Goal: Task Accomplishment & Management: Use online tool/utility

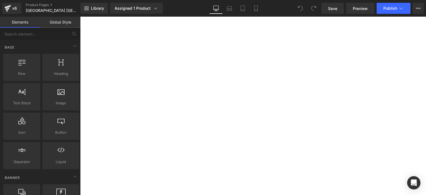
scroll to position [159, 0]
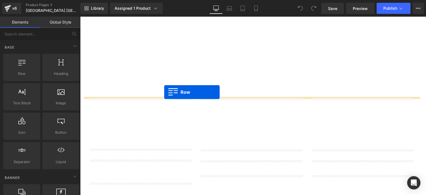
drag, startPoint x: 93, startPoint y: 84, endPoint x: 164, endPoint y: 92, distance: 71.6
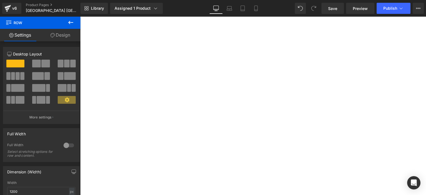
click at [71, 21] on icon at bounding box center [70, 22] width 7 height 7
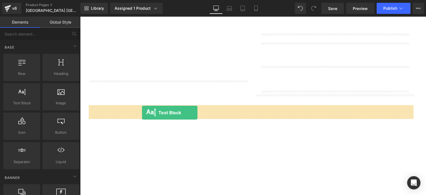
drag, startPoint x: 103, startPoint y: 122, endPoint x: 142, endPoint y: 113, distance: 40.5
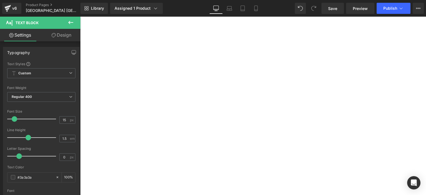
click at [80, 17] on p "Lorem ipsum dolor sit amet, consectetur adipiscing elit, sed do eiusmod tempor …" at bounding box center [80, 17] width 0 height 0
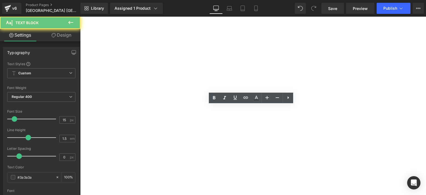
click at [80, 17] on p "Lorem ipsum dolor sit amet, consectetur adipiscing elit, sed do eiusmod tempor …" at bounding box center [80, 17] width 0 height 0
paste div
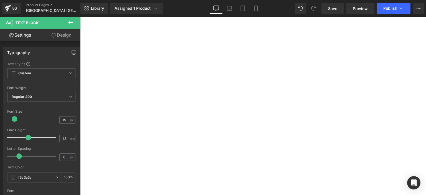
scroll to position [184, 0]
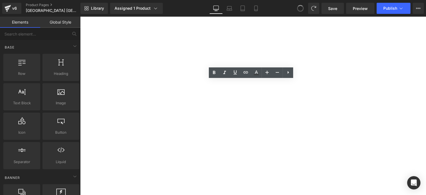
click at [301, 9] on span at bounding box center [300, 8] width 9 height 9
click at [301, 9] on icon at bounding box center [300, 8] width 5 height 5
drag, startPoint x: 301, startPoint y: 9, endPoint x: 298, endPoint y: 6, distance: 3.3
click at [298, 6] on icon at bounding box center [300, 8] width 5 height 5
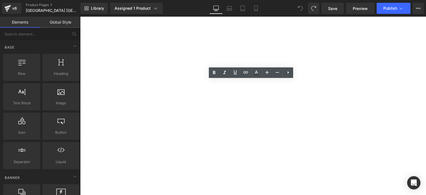
click at [299, 8] on icon at bounding box center [300, 8] width 5 height 5
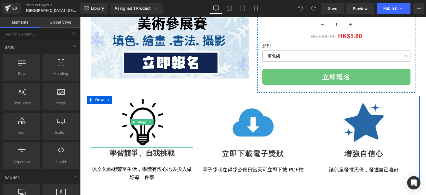
scroll to position [149, 0]
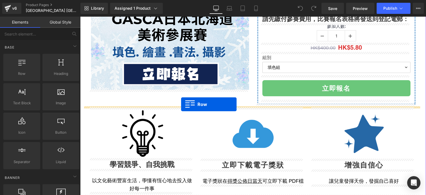
drag, startPoint x: 105, startPoint y: 93, endPoint x: 181, endPoint y: 104, distance: 76.5
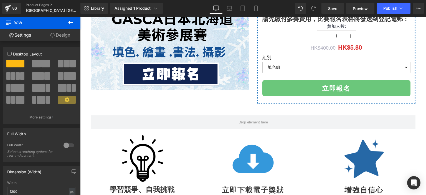
click at [70, 22] on icon at bounding box center [70, 22] width 5 height 3
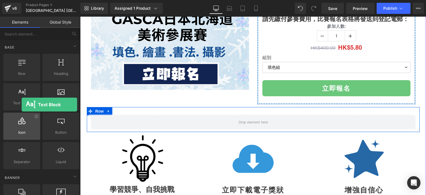
drag, startPoint x: 22, startPoint y: 101, endPoint x: 17, endPoint y: 114, distance: 13.5
click at [17, 114] on div "Row rows, columns, layouts, div Heading headings, titles, h1,h2,h3,h4,h5,h6 Tex…" at bounding box center [41, 111] width 78 height 117
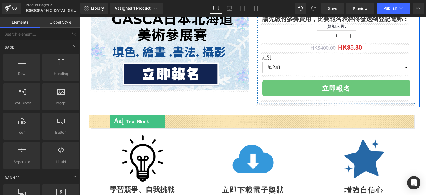
drag, startPoint x: 96, startPoint y: 111, endPoint x: 110, endPoint y: 121, distance: 16.8
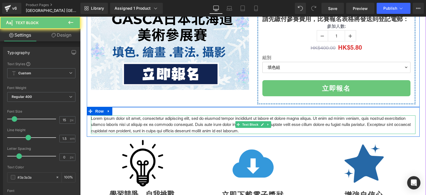
click at [134, 124] on p "Lorem ipsum dolor sit amet, consectetur adipiscing elit, sed do eiusmod tempor …" at bounding box center [253, 124] width 324 height 19
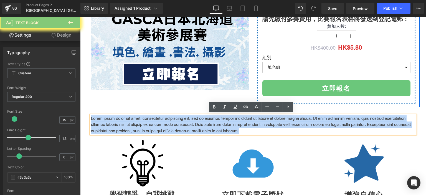
click at [134, 124] on p "Lorem ipsum dolor sit amet, consectetur adipiscing elit, sed do eiusmod tempor …" at bounding box center [253, 124] width 324 height 19
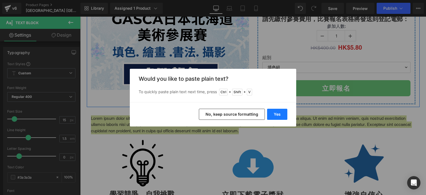
click at [272, 112] on button "Yes" at bounding box center [277, 114] width 20 height 11
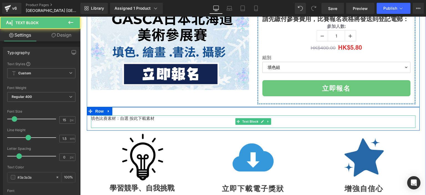
click at [155, 117] on p "填色比賽素材：自選 按此下載素材" at bounding box center [253, 118] width 324 height 6
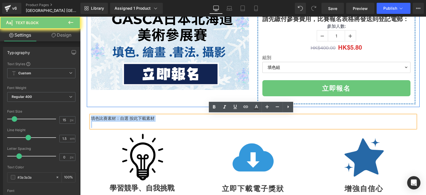
click at [155, 117] on p "填色比賽素材：自選 按此下載素材" at bounding box center [253, 118] width 324 height 6
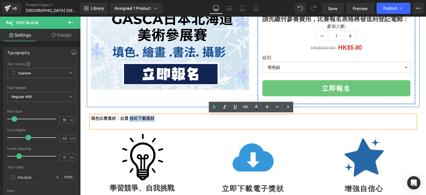
drag, startPoint x: 129, startPoint y: 117, endPoint x: 152, endPoint y: 118, distance: 23.3
click at [152, 118] on p "填色比賽素材：自選 按此下載素材" at bounding box center [253, 118] width 324 height 6
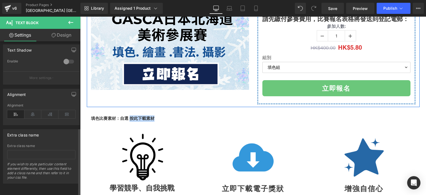
scroll to position [0, 0]
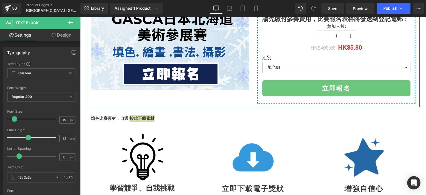
click at [73, 21] on icon at bounding box center [70, 22] width 7 height 7
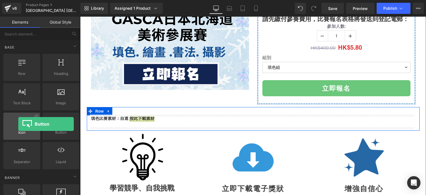
drag, startPoint x: 56, startPoint y: 131, endPoint x: 18, endPoint y: 124, distance: 38.0
click at [18, 124] on div "Row rows, columns, layouts, div Heading headings, titles, h1,h2,h3,h4,h5,h6 Tex…" at bounding box center [41, 111] width 78 height 117
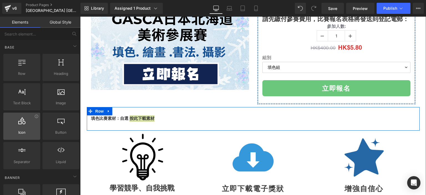
click at [27, 133] on span "Icon" at bounding box center [22, 132] width 34 height 6
drag, startPoint x: 27, startPoint y: 133, endPoint x: 18, endPoint y: 121, distance: 15.1
click at [18, 121] on div "Icon icons, symbols" at bounding box center [21, 126] width 37 height 27
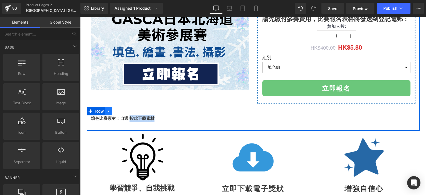
click at [108, 110] on icon at bounding box center [108, 111] width 1 height 2
click at [95, 111] on span "Row" at bounding box center [99, 111] width 11 height 8
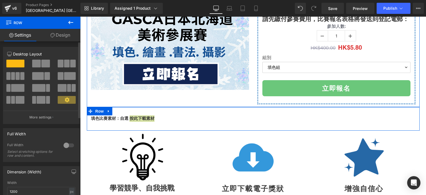
click at [41, 62] on span at bounding box center [45, 64] width 9 height 8
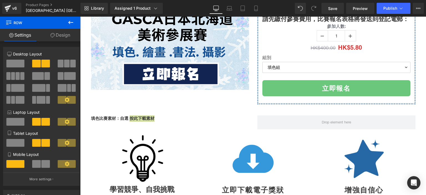
click at [70, 22] on icon at bounding box center [70, 22] width 7 height 7
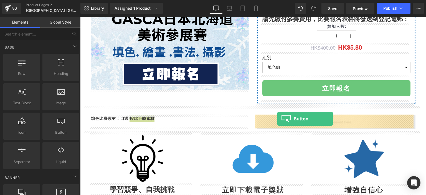
drag, startPoint x: 143, startPoint y: 151, endPoint x: 277, endPoint y: 119, distance: 137.7
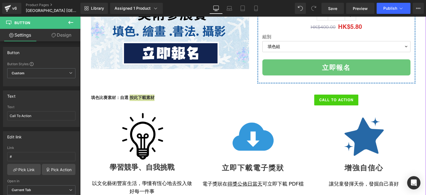
scroll to position [153, 0]
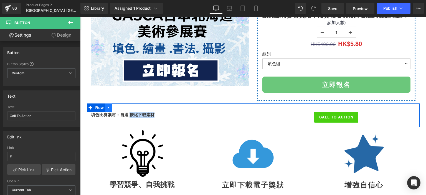
click at [108, 106] on icon at bounding box center [108, 107] width 1 height 2
click at [114, 107] on icon at bounding box center [116, 108] width 4 height 4
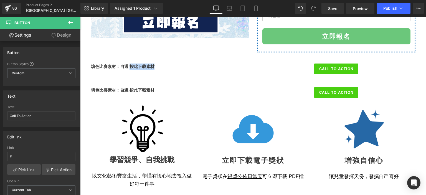
scroll to position [198, 0]
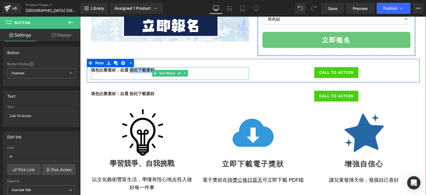
click at [196, 74] on p at bounding box center [170, 76] width 158 height 6
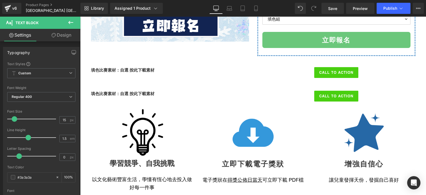
click at [69, 21] on icon at bounding box center [70, 22] width 7 height 7
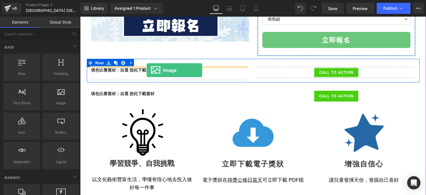
drag, startPoint x: 142, startPoint y: 115, endPoint x: 147, endPoint y: 70, distance: 44.9
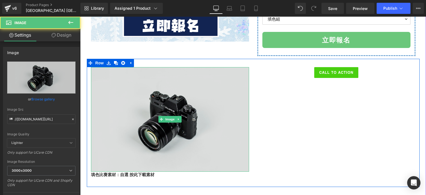
click at [174, 114] on img at bounding box center [170, 119] width 158 height 105
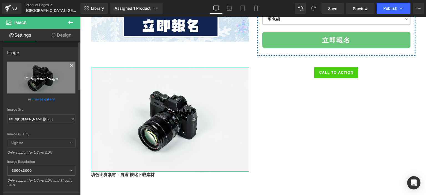
click at [48, 75] on icon "Replace Image" at bounding box center [41, 77] width 44 height 7
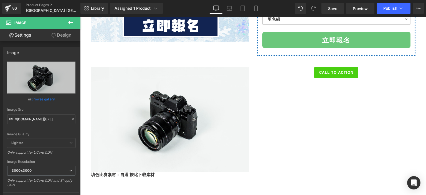
click at [70, 21] on icon at bounding box center [70, 22] width 5 height 3
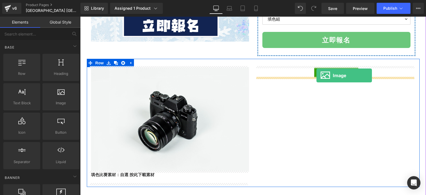
drag, startPoint x: 365, startPoint y: 81, endPoint x: 316, endPoint y: 75, distance: 48.8
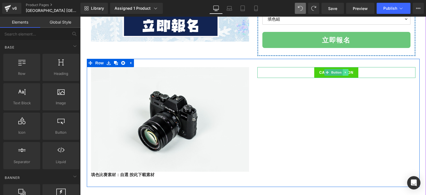
click at [344, 71] on icon at bounding box center [345, 72] width 3 height 3
click at [346, 71] on icon at bounding box center [347, 72] width 3 height 3
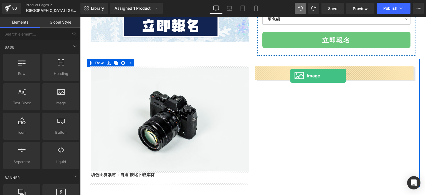
drag, startPoint x: 152, startPoint y: 94, endPoint x: 290, endPoint y: 76, distance: 139.4
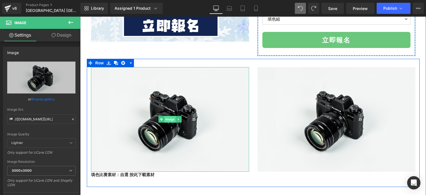
click at [170, 116] on span "Image" at bounding box center [170, 119] width 12 height 7
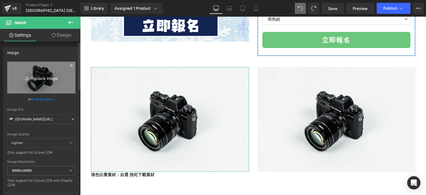
click at [43, 79] on icon "Replace Image" at bounding box center [41, 77] width 44 height 7
type input "C:\fakepath\Bibai city coloring sheet.png"
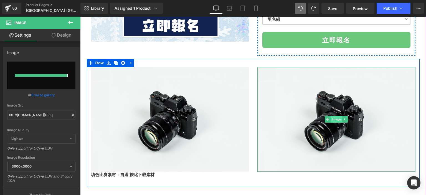
type input "[URL][DOMAIN_NAME]"
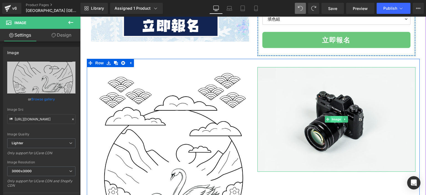
click at [331, 117] on span "Image" at bounding box center [336, 119] width 12 height 7
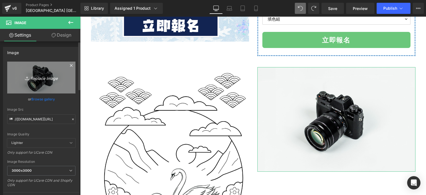
click at [53, 74] on icon "Replace Image" at bounding box center [41, 77] width 44 height 7
type input "C:\fakepath\Bibai coloring sheet.png"
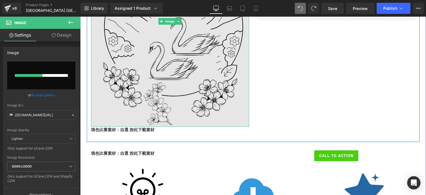
scroll to position [349, 0]
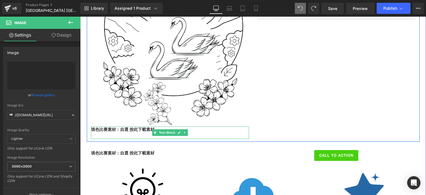
type input "[URL][DOMAIN_NAME]"
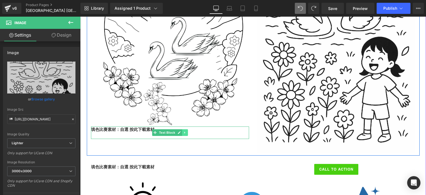
click at [183, 134] on link at bounding box center [185, 132] width 6 height 7
click at [190, 133] on link at bounding box center [193, 132] width 6 height 7
click at [183, 132] on icon at bounding box center [184, 132] width 3 height 3
click at [186, 132] on icon at bounding box center [187, 132] width 3 height 3
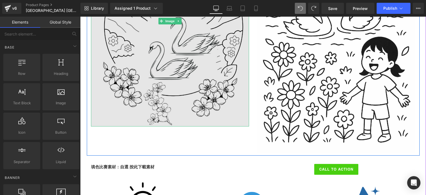
click at [200, 99] on img at bounding box center [170, 21] width 158 height 211
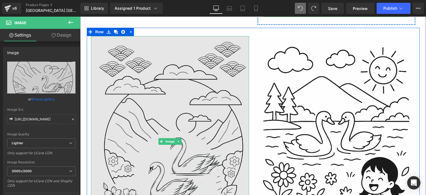
scroll to position [228, 0]
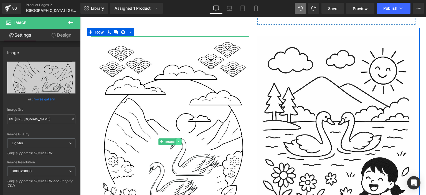
click at [178, 138] on link at bounding box center [178, 141] width 6 height 7
click at [180, 142] on icon at bounding box center [181, 141] width 3 height 3
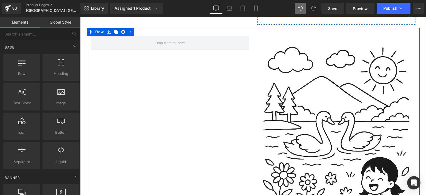
scroll to position [218, 0]
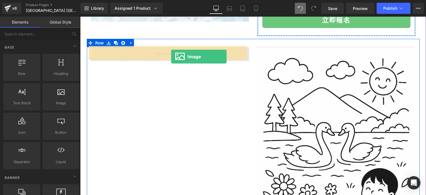
drag, startPoint x: 170, startPoint y: 64, endPoint x: 171, endPoint y: 56, distance: 7.8
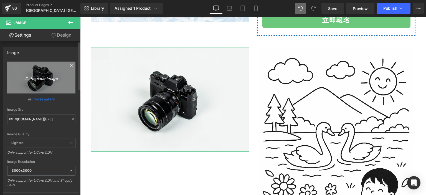
click at [43, 74] on icon "Replace Image" at bounding box center [41, 77] width 44 height 7
type input "C:\fakepath\Bibai city coloring sheet.png"
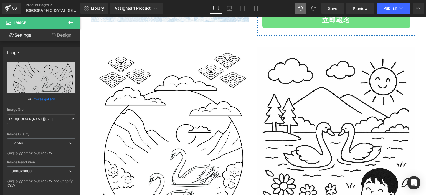
type input "[URL][DOMAIN_NAME]"
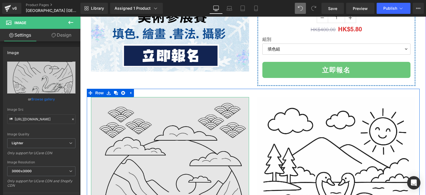
scroll to position [167, 0]
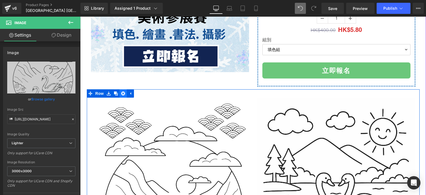
click at [122, 94] on icon at bounding box center [123, 93] width 4 height 4
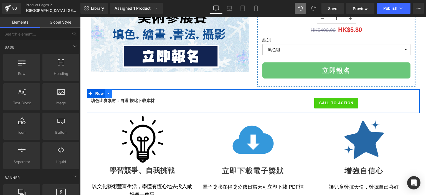
click at [107, 91] on icon at bounding box center [109, 93] width 4 height 4
click at [114, 94] on icon at bounding box center [116, 93] width 4 height 4
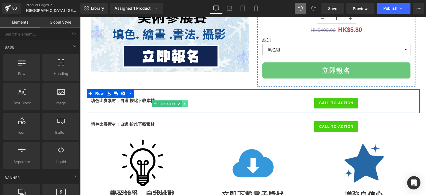
click at [183, 102] on icon at bounding box center [184, 103] width 3 height 3
click at [186, 104] on icon at bounding box center [187, 103] width 3 height 3
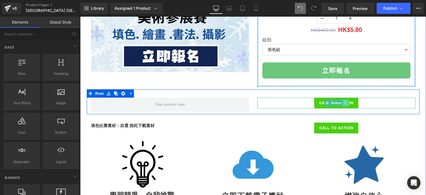
click at [344, 103] on icon at bounding box center [344, 103] width 1 height 2
drag, startPoint x: 342, startPoint y: 103, endPoint x: 346, endPoint y: 103, distance: 3.3
click at [346, 103] on li at bounding box center [342, 102] width 17 height 7
click at [346, 103] on icon at bounding box center [347, 102] width 3 height 3
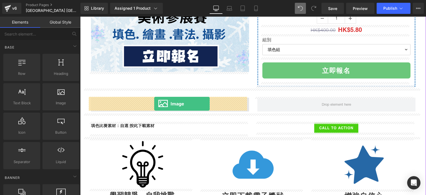
drag, startPoint x: 142, startPoint y: 113, endPoint x: 154, endPoint y: 104, distance: 15.0
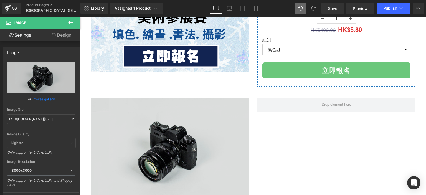
drag, startPoint x: 217, startPoint y: 115, endPoint x: 126, endPoint y: 137, distance: 93.8
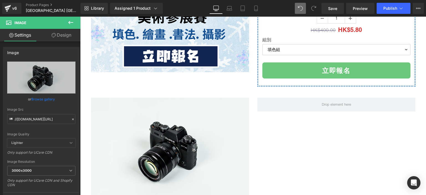
click at [70, 21] on icon at bounding box center [70, 22] width 7 height 7
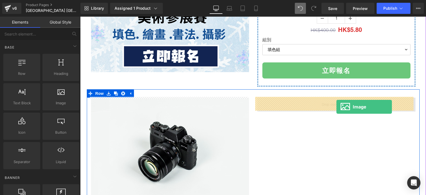
drag, startPoint x: 358, startPoint y: 105, endPoint x: 336, endPoint y: 107, distance: 21.7
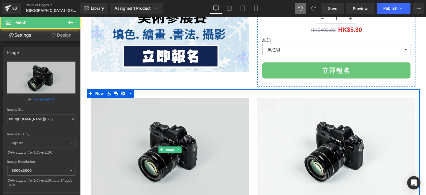
click at [144, 141] on img at bounding box center [170, 150] width 158 height 105
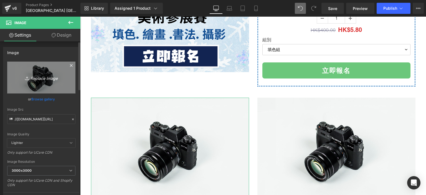
click at [53, 84] on link "Replace Image" at bounding box center [41, 78] width 68 height 32
type input "C:\fakepath\Bibai city coloring sheet.png"
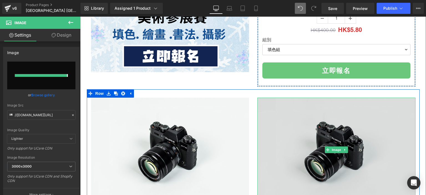
type input "[URL][DOMAIN_NAME]"
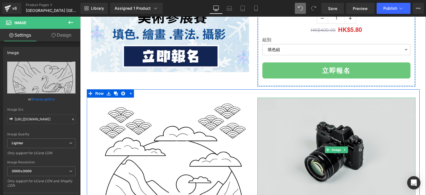
click at [304, 141] on img at bounding box center [336, 150] width 158 height 105
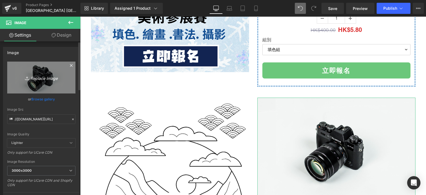
click at [15, 88] on link "Replace Image" at bounding box center [41, 78] width 68 height 32
type input "C:\fakepath\Bibai coloring sheet.png"
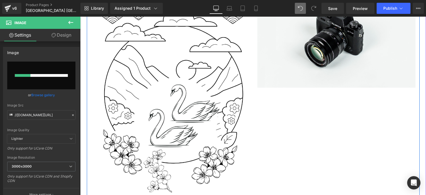
scroll to position [311, 0]
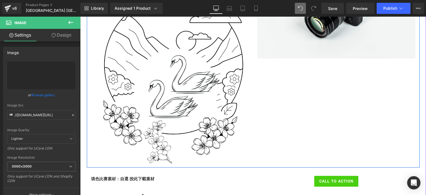
type input "[URL][DOMAIN_NAME]"
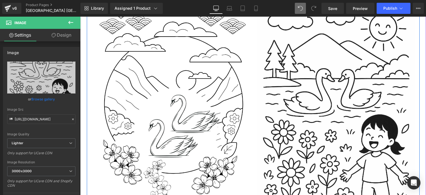
scroll to position [269, 0]
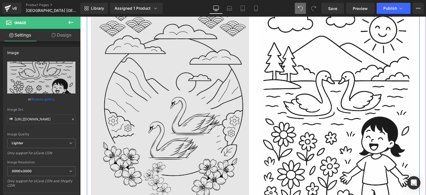
click at [182, 105] on img at bounding box center [170, 101] width 158 height 211
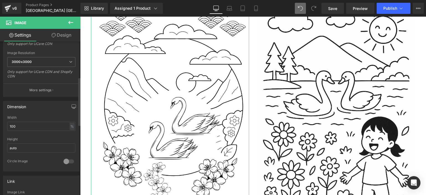
scroll to position [121, 0]
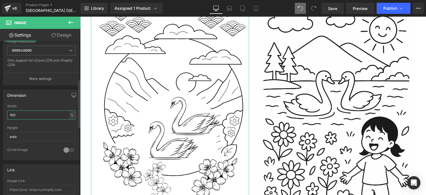
click at [58, 114] on input "100" at bounding box center [41, 114] width 68 height 9
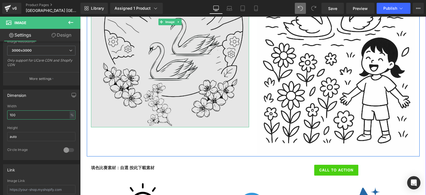
scroll to position [349, 0]
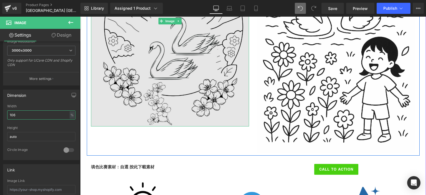
type input "107"
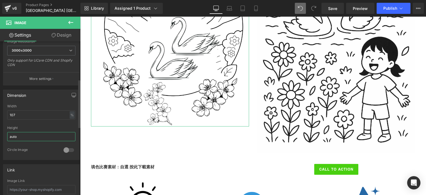
click at [39, 136] on input "auto" at bounding box center [41, 136] width 68 height 9
type input "b"
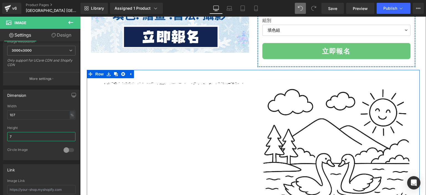
scroll to position [222, 0]
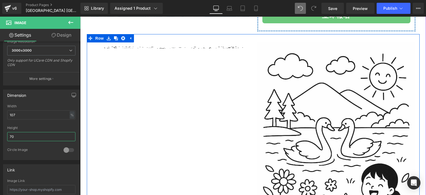
type input "700"
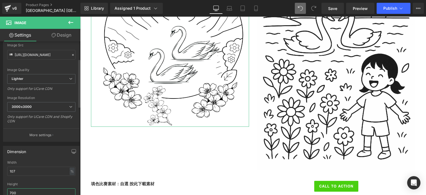
scroll to position [53, 0]
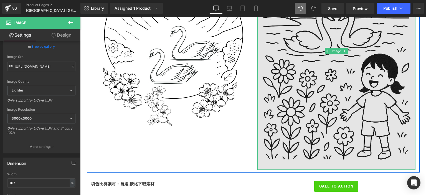
click at [313, 76] on img at bounding box center [336, 51] width 158 height 237
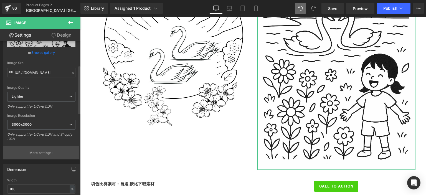
scroll to position [123, 0]
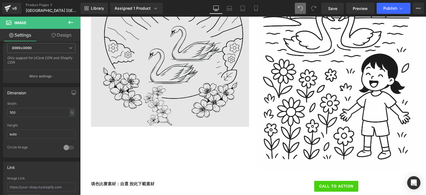
click at [162, 71] on img at bounding box center [170, 30] width 158 height 194
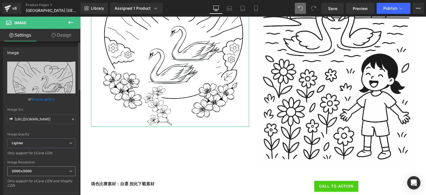
click at [38, 167] on span "3000x3000" at bounding box center [41, 171] width 68 height 10
click at [57, 135] on div "Image Quality" at bounding box center [41, 134] width 68 height 4
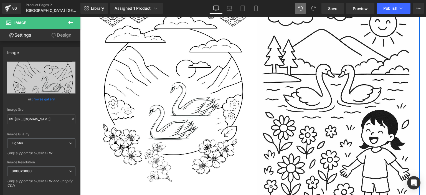
scroll to position [270, 0]
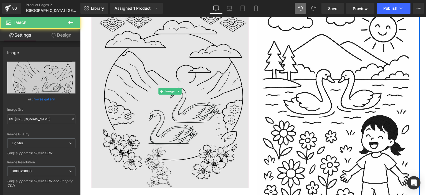
click at [169, 98] on img at bounding box center [170, 91] width 158 height 194
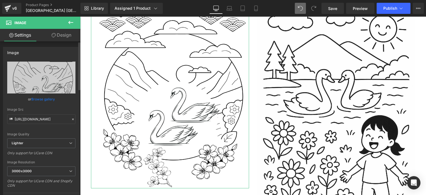
click at [76, 103] on div "[URL][DOMAIN_NAME] Replace Image Upload image or Browse gallery Image Src [URL]…" at bounding box center [41, 134] width 76 height 144
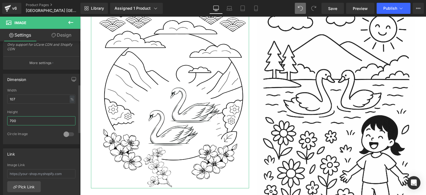
click at [49, 121] on input "700" at bounding box center [41, 120] width 68 height 9
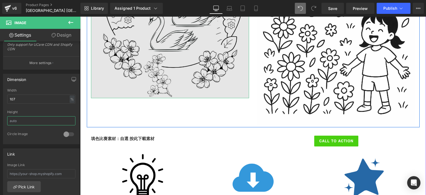
scroll to position [377, 0]
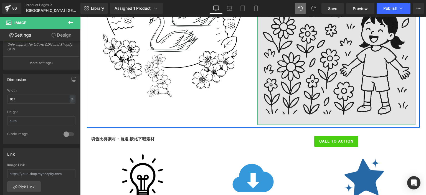
click at [303, 81] on img at bounding box center [336, 6] width 158 height 237
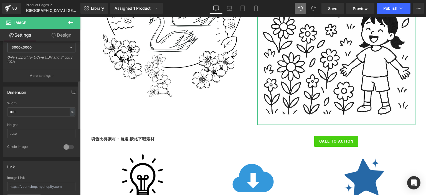
scroll to position [124, 0]
click at [57, 112] on input "100" at bounding box center [41, 111] width 68 height 9
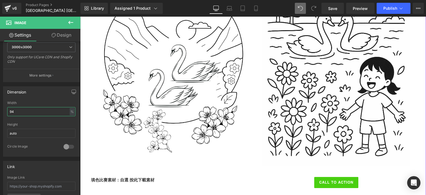
scroll to position [322, 0]
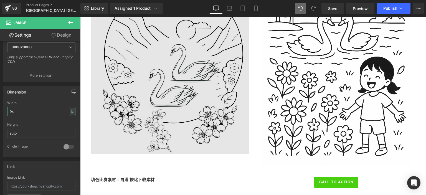
type input "93"
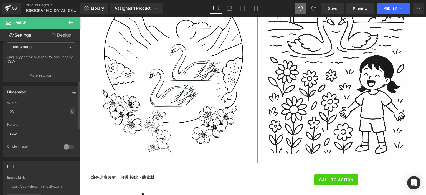
click at [0, 138] on div "Dimension 93% Width 93 % % px auto Height auto 0 Circle Image" at bounding box center [41, 119] width 83 height 75
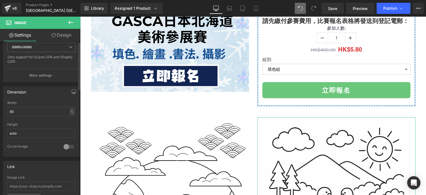
scroll to position [0, 0]
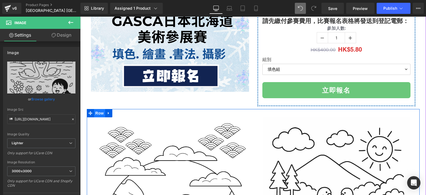
click at [96, 113] on span "Row" at bounding box center [99, 113] width 11 height 8
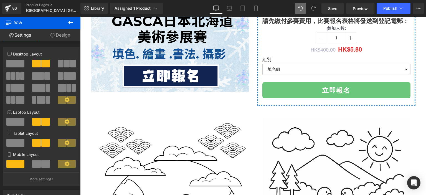
click at [69, 23] on icon at bounding box center [70, 22] width 5 height 3
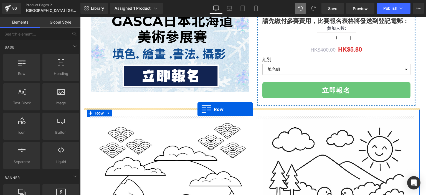
drag, startPoint x: 103, startPoint y: 86, endPoint x: 197, endPoint y: 109, distance: 96.8
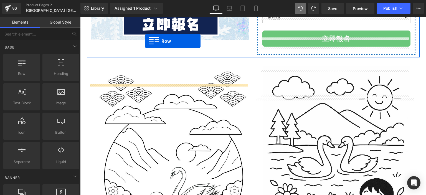
scroll to position [149, 0]
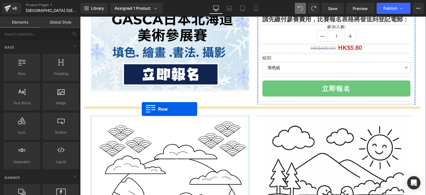
drag, startPoint x: 87, startPoint y: 143, endPoint x: 142, endPoint y: 109, distance: 64.5
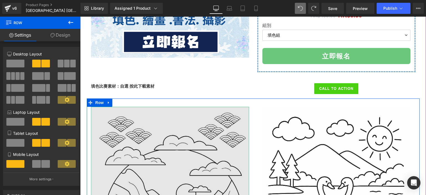
scroll to position [180, 0]
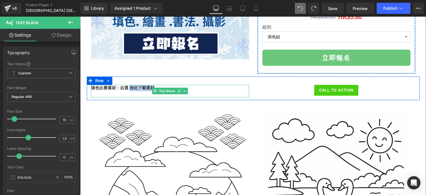
drag, startPoint x: 128, startPoint y: 87, endPoint x: 152, endPoint y: 86, distance: 24.4
click at [152, 86] on p "填色比賽素材：自選 按此下載素材" at bounding box center [170, 88] width 158 height 6
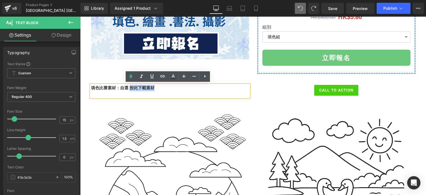
copy strong "按此下載素材"
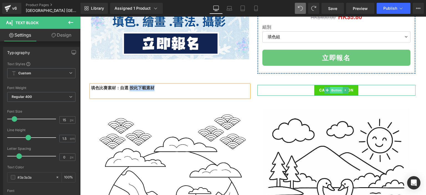
click at [337, 90] on span "Button" at bounding box center [336, 90] width 13 height 7
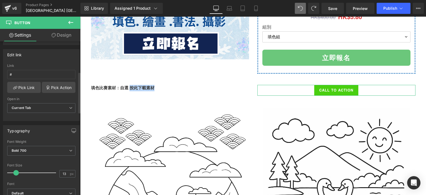
scroll to position [68, 0]
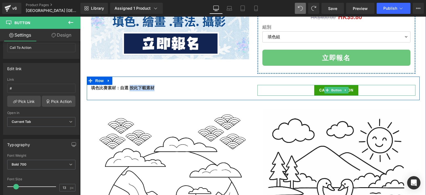
click at [348, 88] on span "Call To Action" at bounding box center [336, 91] width 34 height 6
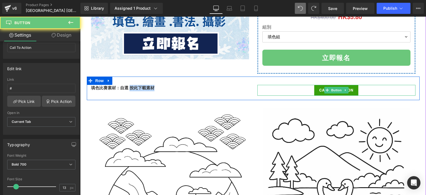
click at [348, 88] on span "Call To Action" at bounding box center [336, 91] width 34 height 6
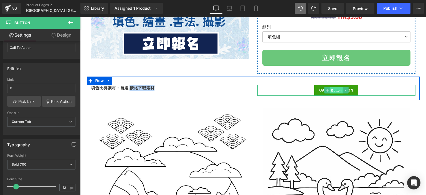
click at [336, 88] on span "Button" at bounding box center [336, 90] width 13 height 7
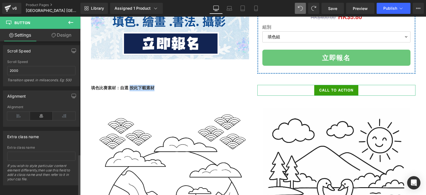
scroll to position [422, 0]
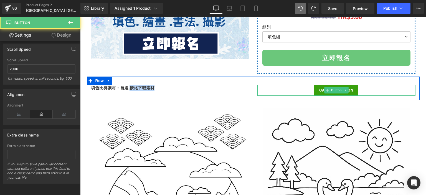
click at [319, 88] on span "Call To Action" at bounding box center [336, 91] width 34 height 6
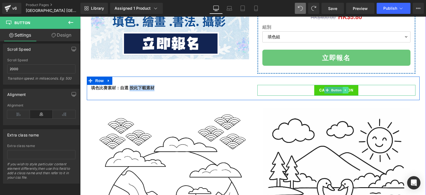
click at [344, 89] on icon at bounding box center [345, 89] width 3 height 3
click at [354, 90] on link at bounding box center [354, 90] width 6 height 7
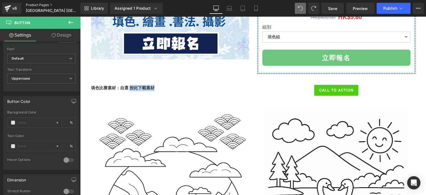
scroll to position [216, 0]
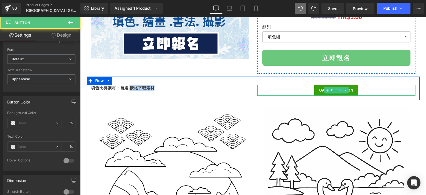
click at [316, 88] on link "Call To Action" at bounding box center [336, 90] width 44 height 11
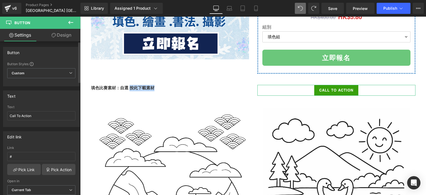
scroll to position [0, 0]
click at [46, 117] on input "Call To Action" at bounding box center [41, 115] width 68 height 9
paste input "按此下載素材"
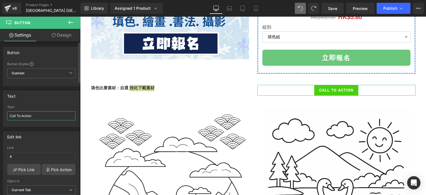
type input "按此下載素材"
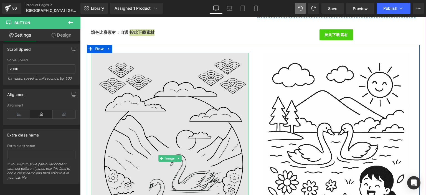
scroll to position [235, 0]
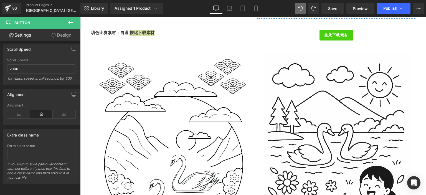
click at [72, 24] on icon at bounding box center [70, 22] width 7 height 7
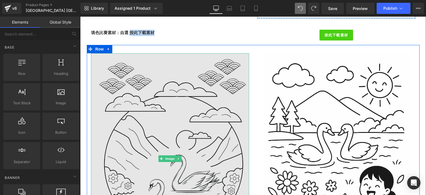
click at [134, 94] on img at bounding box center [170, 158] width 158 height 211
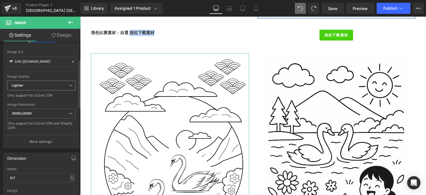
scroll to position [0, 0]
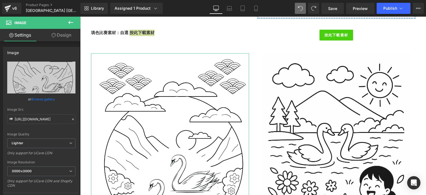
click at [60, 39] on link "Design" at bounding box center [61, 35] width 40 height 12
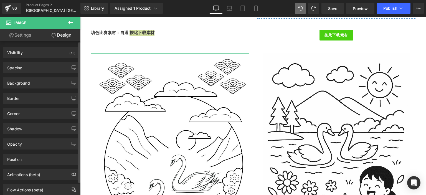
type input "#3a3a3a"
type input "100"
type input "0"
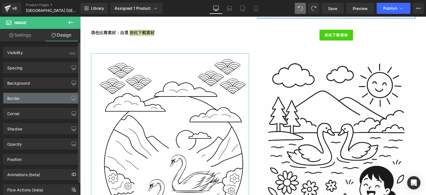
click at [32, 99] on div "Border" at bounding box center [41, 98] width 76 height 11
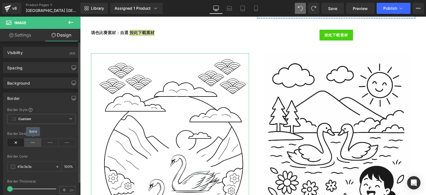
click at [35, 142] on icon at bounding box center [32, 142] width 17 height 8
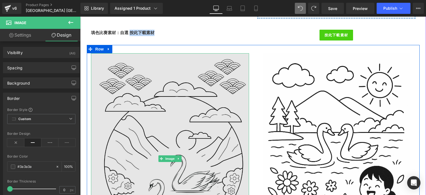
click at [142, 94] on img at bounding box center [170, 158] width 158 height 211
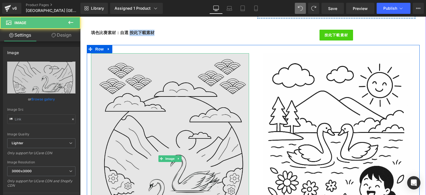
type input "[URL][DOMAIN_NAME]"
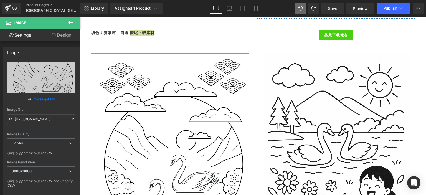
click at [64, 35] on link "Design" at bounding box center [61, 35] width 40 height 12
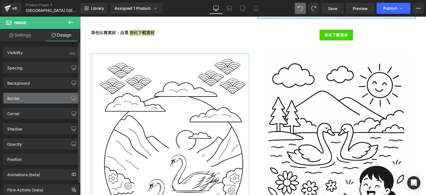
click at [28, 97] on div "Border" at bounding box center [41, 98] width 76 height 11
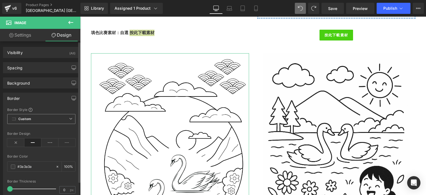
click at [44, 117] on span "Custom Setup Global Style" at bounding box center [41, 119] width 68 height 10
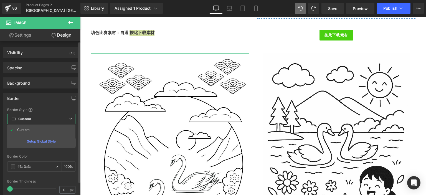
click at [44, 117] on span "Custom Setup Global Style" at bounding box center [41, 119] width 68 height 10
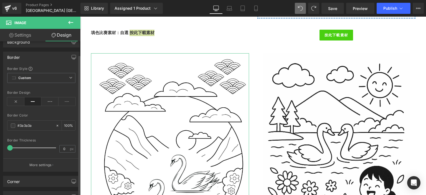
scroll to position [49, 0]
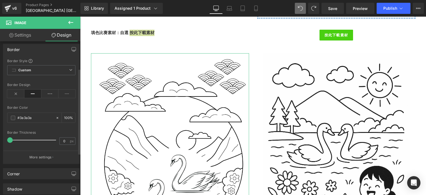
click at [11, 142] on span at bounding box center [10, 140] width 6 height 6
drag, startPoint x: 9, startPoint y: 137, endPoint x: 0, endPoint y: 139, distance: 9.0
click at [0, 139] on div "Border Border Style Custom Custom Setup Global Style Custom Setup Global Style …" at bounding box center [41, 102] width 83 height 124
click at [62, 140] on input "0" at bounding box center [65, 140] width 10 height 7
type input "3"
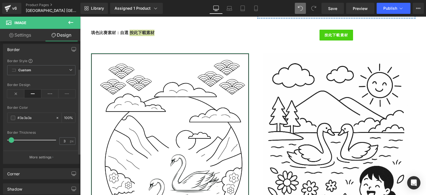
click at [0, 147] on div "Border Border Style Custom Custom Setup Global Style Custom Setup Global Style …" at bounding box center [41, 102] width 83 height 124
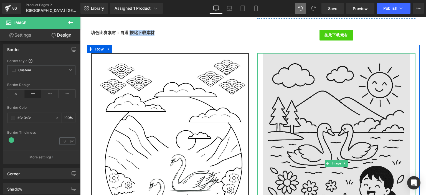
click at [331, 113] on img at bounding box center [335, 163] width 147 height 220
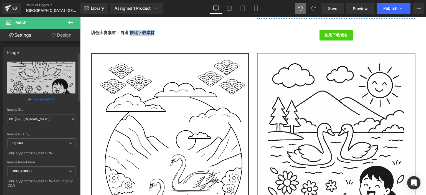
scroll to position [55, 0]
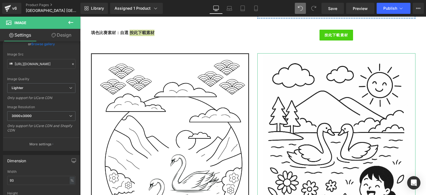
click at [54, 32] on link "Design" at bounding box center [61, 35] width 40 height 12
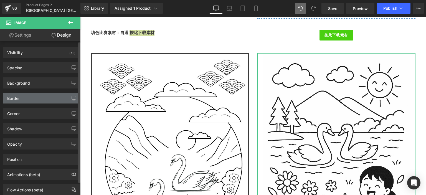
click at [39, 98] on div "Border" at bounding box center [41, 98] width 76 height 11
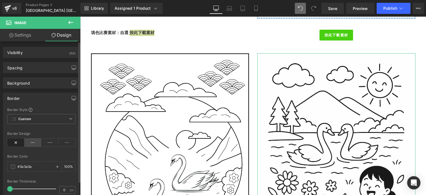
click at [31, 142] on icon at bounding box center [32, 142] width 17 height 8
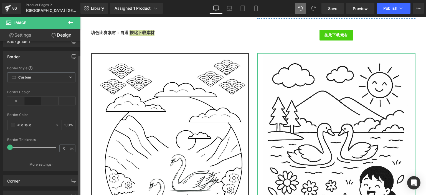
scroll to position [43, 0]
click at [64, 145] on input "0" at bounding box center [65, 146] width 10 height 7
type input "3"
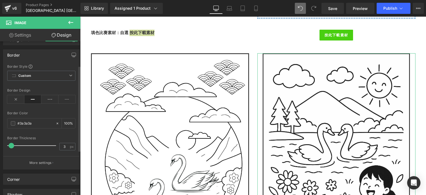
click at [0, 158] on div "Border Border Style Custom Custom Setup Global Style Custom Setup Global Style …" at bounding box center [41, 107] width 83 height 124
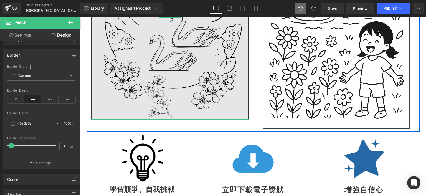
scroll to position [379, 0]
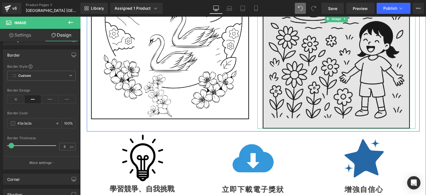
click at [303, 89] on img at bounding box center [335, 18] width 147 height 219
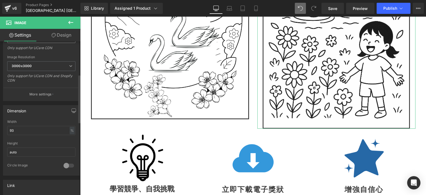
scroll to position [107, 0]
click at [30, 125] on input "93" at bounding box center [41, 128] width 68 height 9
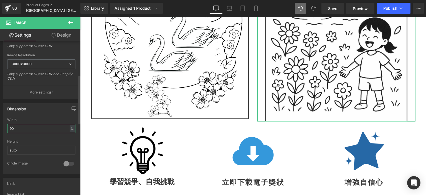
type input "89"
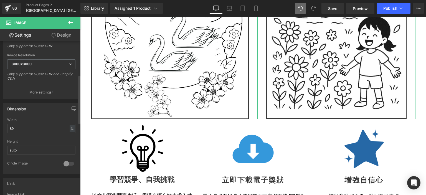
click at [0, 125] on div "Dimension 89% Width 89 % % px auto Height auto 0 Circle Image" at bounding box center [41, 136] width 83 height 75
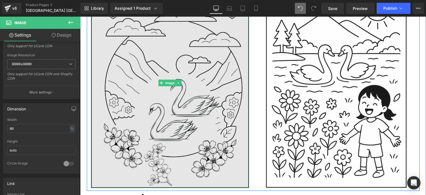
scroll to position [311, 0]
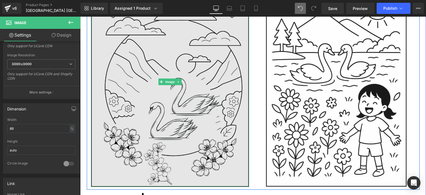
click at [206, 132] on img at bounding box center [170, 82] width 158 height 210
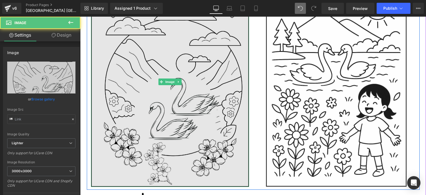
type input "[URL][DOMAIN_NAME]"
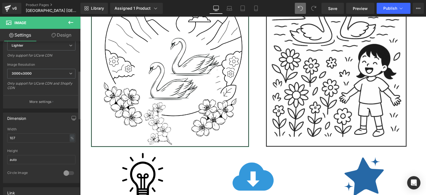
scroll to position [93, 0]
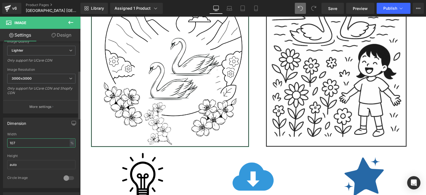
click at [58, 142] on input "107" at bounding box center [41, 142] width 68 height 9
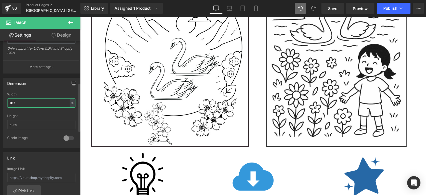
scroll to position [132, 0]
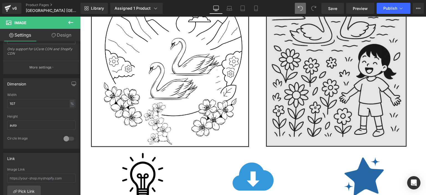
click at [329, 64] on img at bounding box center [336, 42] width 140 height 210
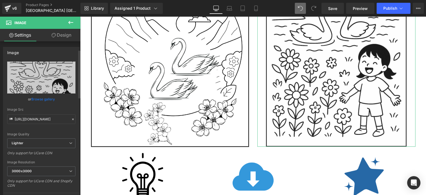
scroll to position [118, 0]
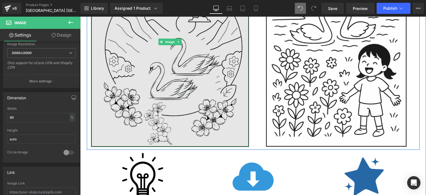
click at [155, 78] on img at bounding box center [170, 42] width 158 height 210
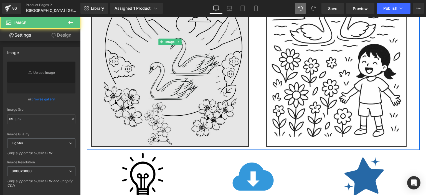
type input "[URL][DOMAIN_NAME]"
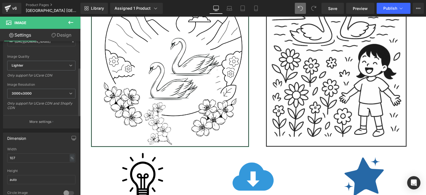
scroll to position [111, 0]
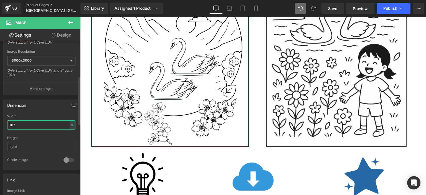
click at [48, 126] on input "107" at bounding box center [41, 124] width 68 height 9
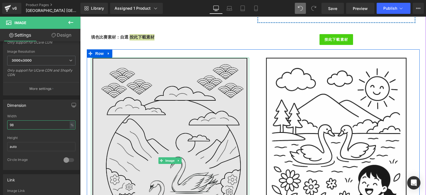
scroll to position [221, 0]
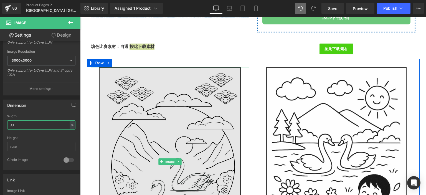
type input "89"
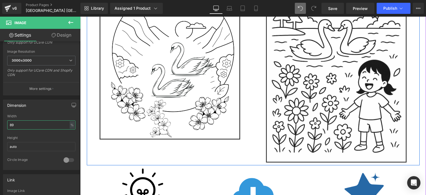
scroll to position [336, 0]
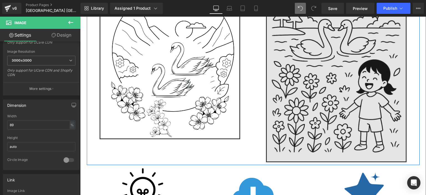
click at [301, 102] on img at bounding box center [336, 57] width 140 height 210
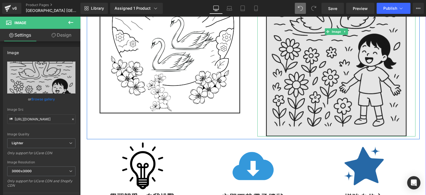
scroll to position [362, 0]
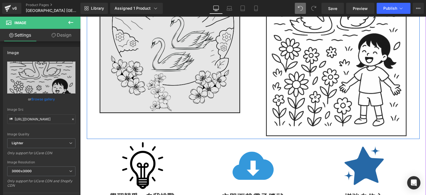
click at [142, 93] on img at bounding box center [169, 19] width 140 height 187
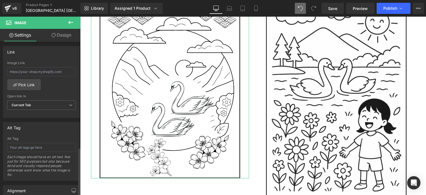
scroll to position [337, 0]
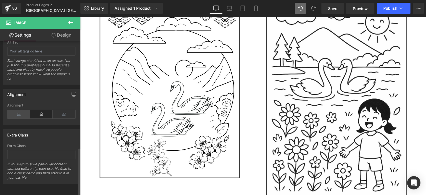
click at [21, 112] on icon at bounding box center [18, 114] width 23 height 8
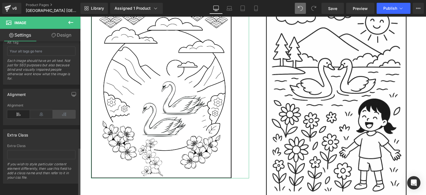
click at [61, 114] on icon at bounding box center [64, 114] width 23 height 8
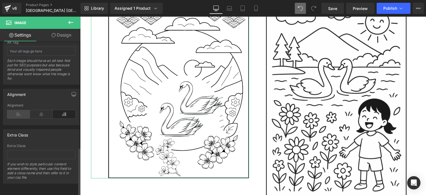
click at [17, 111] on icon at bounding box center [18, 114] width 23 height 8
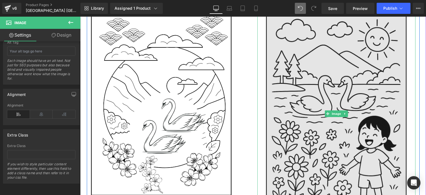
scroll to position [288, 0]
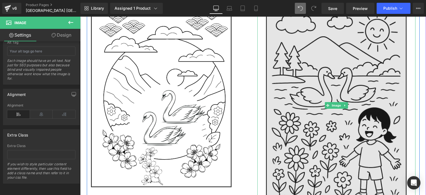
click at [306, 99] on img at bounding box center [336, 105] width 140 height 210
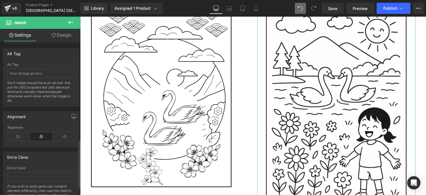
scroll to position [313, 0]
click at [59, 135] on icon at bounding box center [64, 136] width 23 height 8
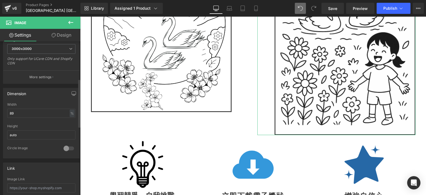
scroll to position [119, 0]
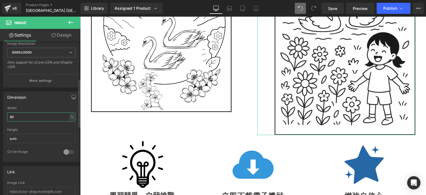
click at [65, 114] on input "89" at bounding box center [41, 116] width 68 height 9
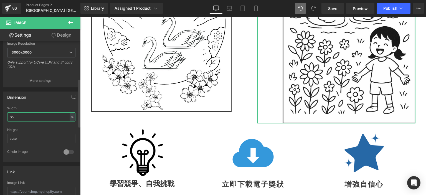
type input "84"
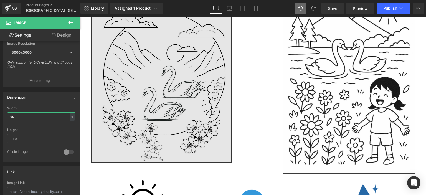
scroll to position [312, 0]
click at [173, 118] on img at bounding box center [161, 69] width 140 height 187
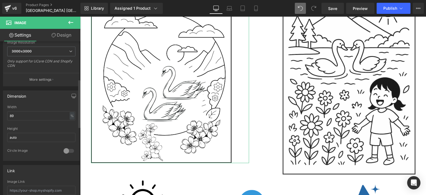
scroll to position [120, 0]
click at [39, 113] on input "89" at bounding box center [41, 115] width 68 height 9
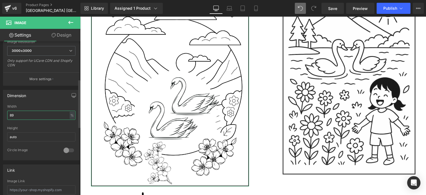
type input "8"
type input "100"
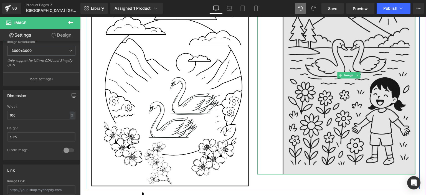
click at [314, 94] on img at bounding box center [348, 75] width 133 height 198
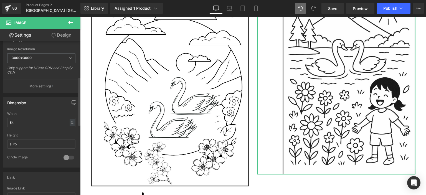
scroll to position [114, 0]
click at [31, 120] on input "84" at bounding box center [41, 121] width 68 height 9
type input "100"
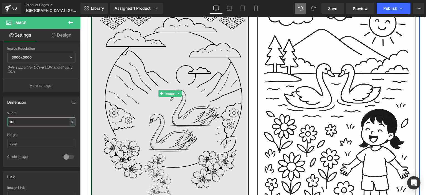
scroll to position [300, 0]
click at [205, 144] on img at bounding box center [170, 93] width 158 height 210
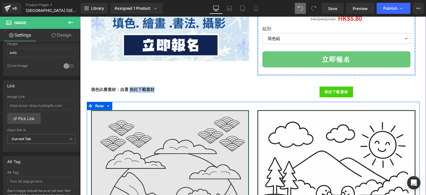
scroll to position [160, 0]
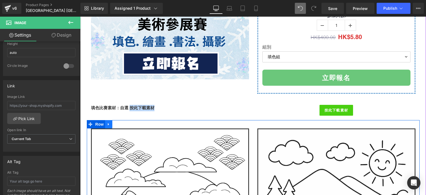
click at [107, 126] on link at bounding box center [108, 124] width 7 height 8
click at [121, 123] on icon at bounding box center [123, 124] width 4 height 4
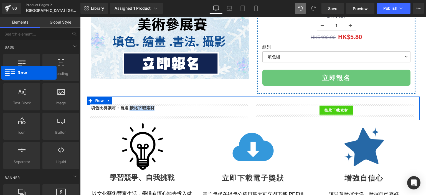
drag, startPoint x: 26, startPoint y: 75, endPoint x: 1, endPoint y: 73, distance: 24.7
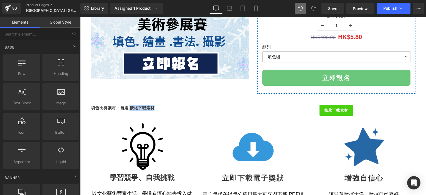
click at [97, 98] on div "填色比賽素材：自選 按此下載素材 Text Block 按此下載素材 Button Row" at bounding box center [253, 108] width 333 height 24
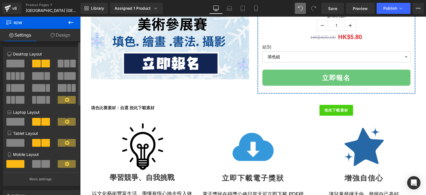
click at [18, 64] on span at bounding box center [15, 64] width 18 height 8
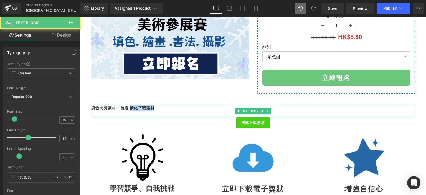
drag, startPoint x: 152, startPoint y: 107, endPoint x: 127, endPoint y: 105, distance: 24.5
click at [127, 105] on strong "填色比賽素材：自選 按此下載素材" at bounding box center [122, 107] width 63 height 5
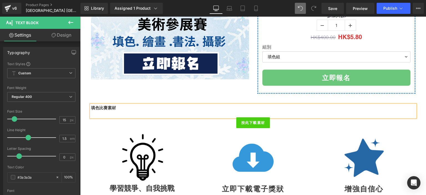
click at [114, 108] on p "填色比賽素材" at bounding box center [253, 108] width 324 height 6
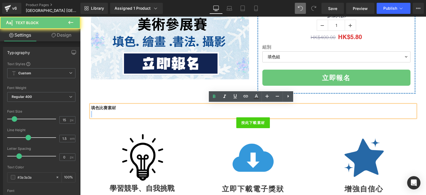
click at [114, 108] on p "填色比賽素材" at bounding box center [253, 108] width 324 height 6
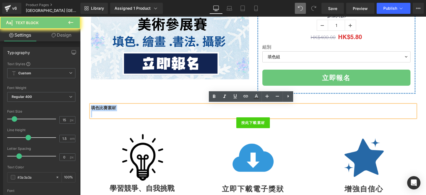
click at [114, 108] on p "填色比賽素材" at bounding box center [253, 108] width 324 height 6
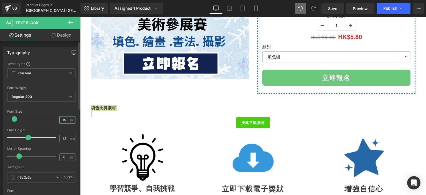
click at [61, 119] on input "15" at bounding box center [65, 119] width 10 height 7
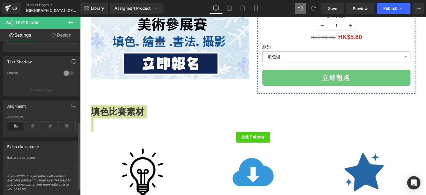
scroll to position [182, 0]
click at [30, 123] on icon at bounding box center [32, 125] width 17 height 8
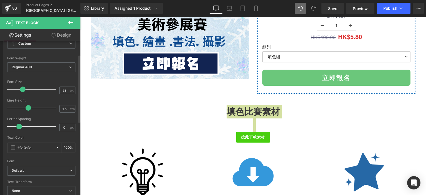
scroll to position [26, 0]
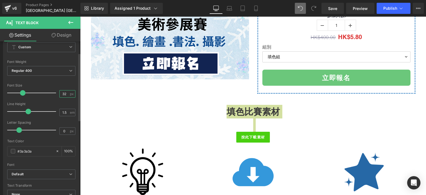
click at [64, 94] on input "32" at bounding box center [65, 93] width 10 height 7
type input "30"
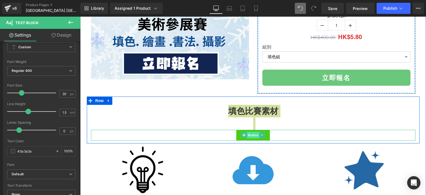
click at [253, 136] on span "Button" at bounding box center [253, 135] width 13 height 7
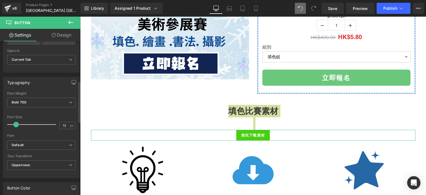
scroll to position [172, 0]
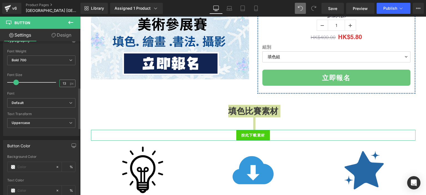
click at [62, 80] on input "13" at bounding box center [65, 83] width 10 height 7
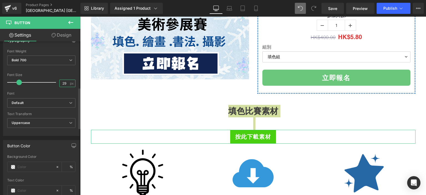
type input "30"
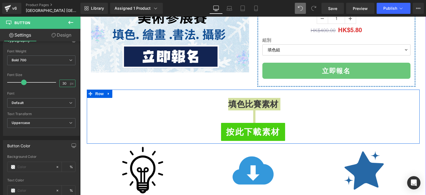
scroll to position [166, 0]
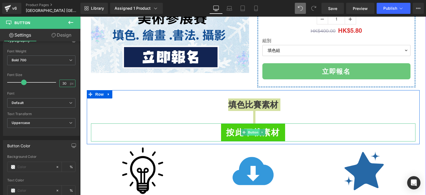
click at [250, 132] on span "Button" at bounding box center [253, 132] width 13 height 7
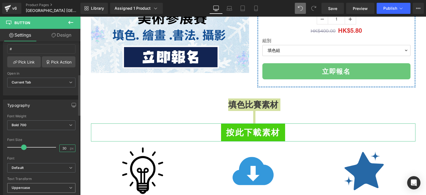
scroll to position [106, 0]
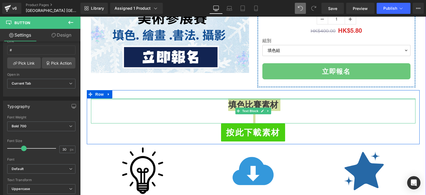
click at [240, 98] on div at bounding box center [253, 98] width 324 height 1
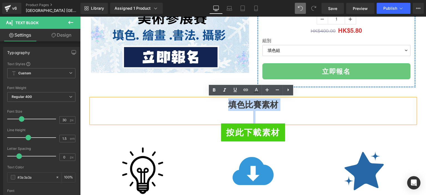
click at [237, 104] on strong "填色比賽素材" at bounding box center [253, 104] width 50 height 10
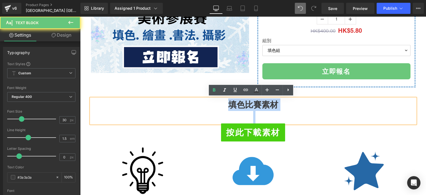
click at [237, 104] on strong "填色比賽素材" at bounding box center [253, 104] width 50 height 10
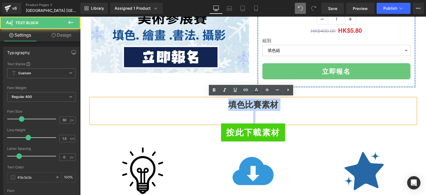
click at [232, 106] on strong "填色比賽素材" at bounding box center [253, 104] width 50 height 10
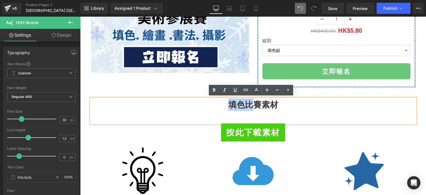
drag, startPoint x: 226, startPoint y: 104, endPoint x: 253, endPoint y: 107, distance: 27.0
click at [253, 107] on strong "填色比賽素材" at bounding box center [253, 104] width 50 height 10
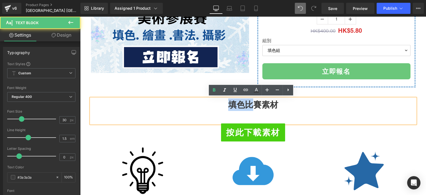
click at [253, 107] on strong "填色比賽素材" at bounding box center [253, 104] width 50 height 10
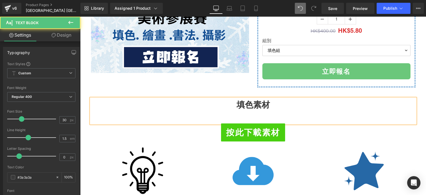
click at [251, 102] on strong "填色素材" at bounding box center [252, 104] width 33 height 10
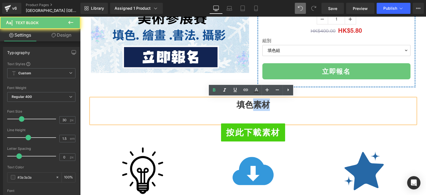
click at [251, 102] on strong "填色素材" at bounding box center [252, 104] width 33 height 10
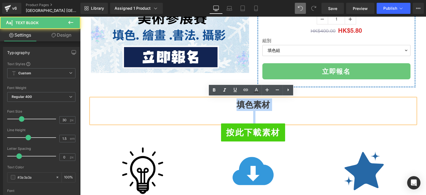
click at [251, 102] on strong "填色素材" at bounding box center [252, 104] width 33 height 10
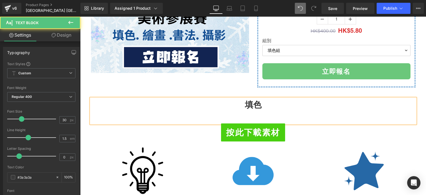
click at [253, 102] on strong "填色" at bounding box center [253, 104] width 17 height 10
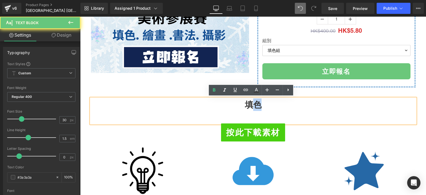
click at [253, 102] on strong "填色" at bounding box center [253, 104] width 17 height 10
copy strong "色"
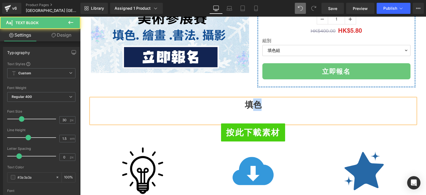
click at [253, 102] on strong "填色" at bounding box center [253, 104] width 17 height 10
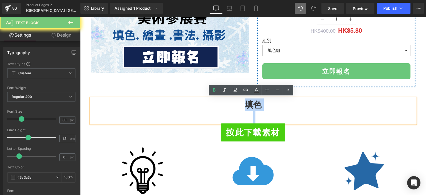
click at [253, 102] on strong "填色" at bounding box center [253, 104] width 17 height 10
copy strong "填色"
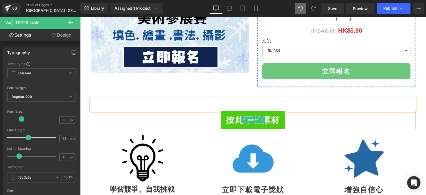
click at [196, 115] on div "按此下載素材" at bounding box center [253, 120] width 324 height 18
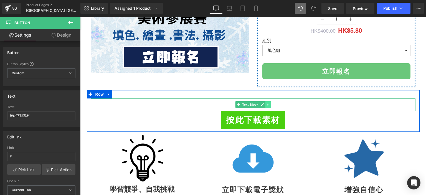
click at [266, 103] on icon at bounding box center [267, 104] width 3 height 3
click at [269, 103] on icon at bounding box center [270, 104] width 3 height 3
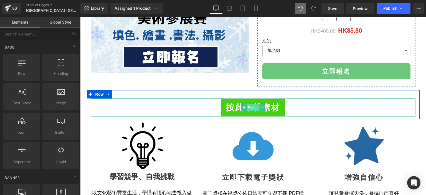
click at [251, 106] on span "Button" at bounding box center [253, 107] width 13 height 7
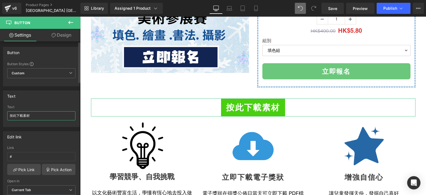
click at [25, 113] on input "按此下載素材" at bounding box center [41, 115] width 68 height 9
paste input "填色"
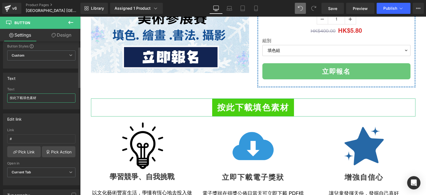
scroll to position [23, 0]
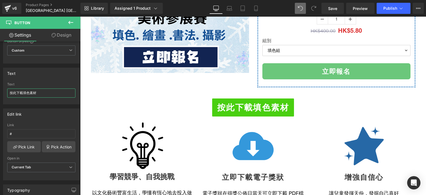
type input "按此下載填色素材"
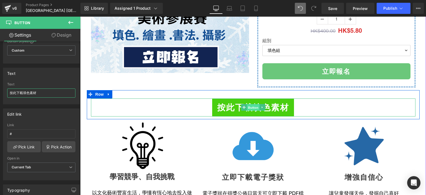
click at [251, 106] on span "Button" at bounding box center [253, 107] width 13 height 7
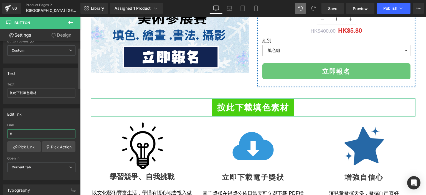
click at [39, 134] on input "#" at bounding box center [41, 133] width 68 height 9
paste input "[URL][DOMAIN_NAME]"
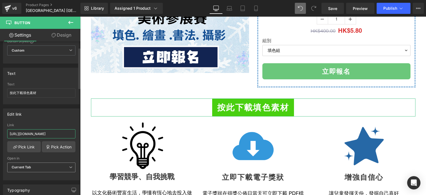
type input "[URL][DOMAIN_NAME]"
click at [34, 166] on span "Current Tab" at bounding box center [41, 167] width 68 height 10
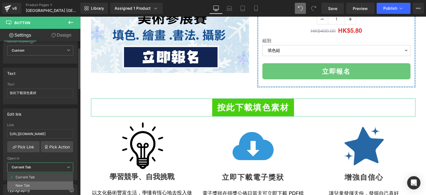
click at [32, 181] on li "New Tab" at bounding box center [40, 185] width 66 height 8
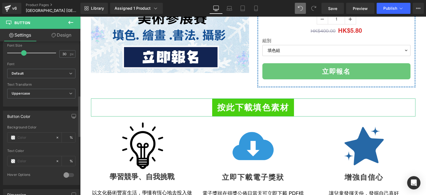
scroll to position [202, 0]
click at [44, 138] on input "text" at bounding box center [34, 137] width 35 height 6
click at [11, 135] on span at bounding box center [13, 137] width 4 height 4
type input "0"
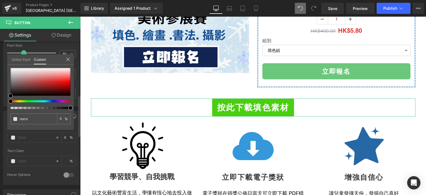
click at [18, 99] on div at bounding box center [41, 88] width 60 height 41
click at [18, 100] on div at bounding box center [38, 101] width 60 height 2
type input "#000000"
type input "100"
type input "#000000"
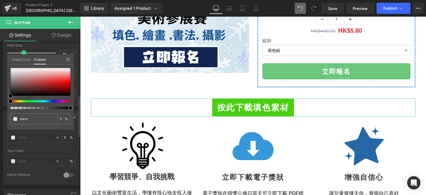
type input "100"
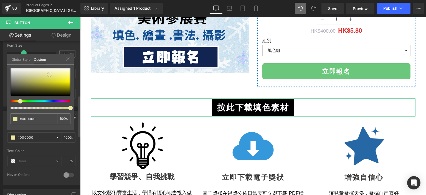
type input "#020202"
drag, startPoint x: 12, startPoint y: 94, endPoint x: 52, endPoint y: 73, distance: 45.8
click at [52, 73] on span at bounding box center [49, 74] width 4 height 4
type input "#eae79e"
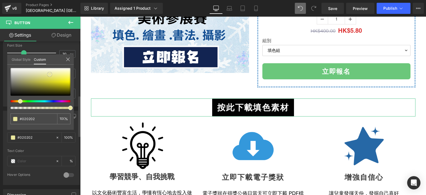
type input "#eae79e"
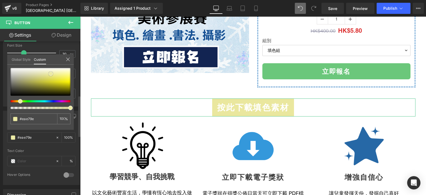
type input "#eceaa6"
click at [32, 82] on div at bounding box center [41, 82] width 60 height 28
type input "#a8a551"
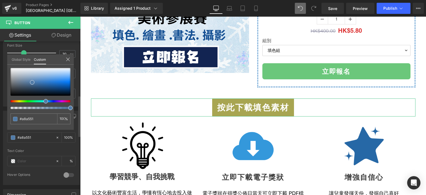
type input "#98a851"
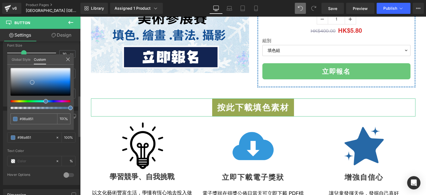
type input "#517ba8"
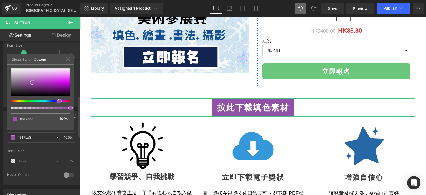
type input "#9251a8"
type input "#9b51a8"
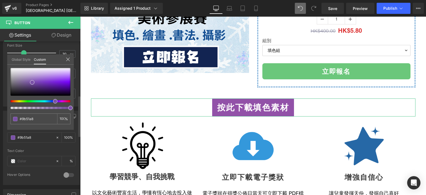
type input "#7c51a8"
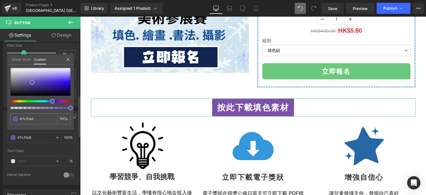
type input "#6151a8"
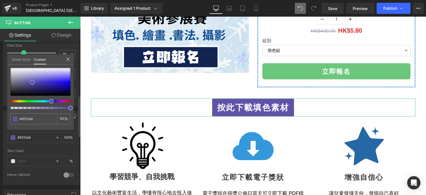
type input "#5851a8"
type input "#5151a8"
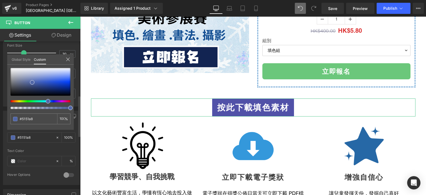
type input "#5165a8"
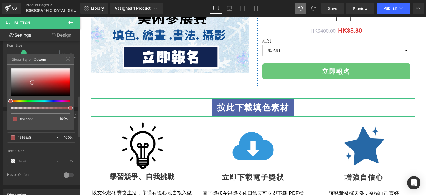
type input "#a88151"
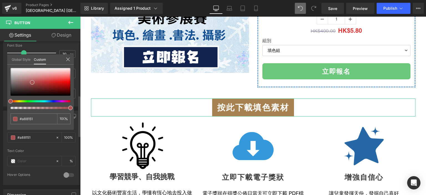
type input "#a85551"
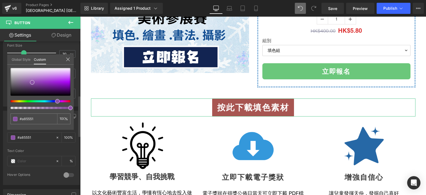
type input "#5851a8"
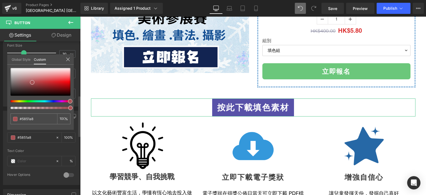
type input "#a8515f"
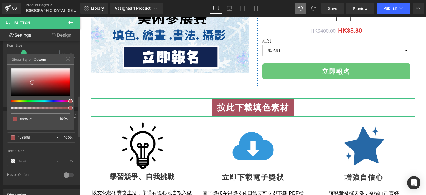
type input "#a85154"
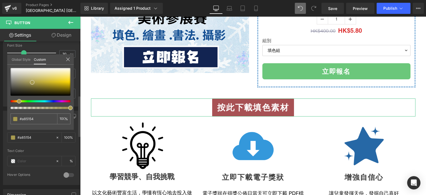
type input "#82a851"
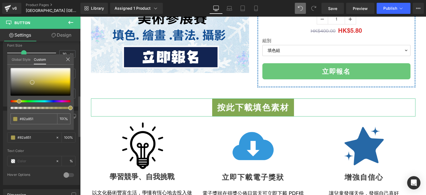
drag, startPoint x: 21, startPoint y: 101, endPoint x: 4, endPoint y: 98, distance: 17.2
click at [4, 106] on div "Button Color rgba(130, 168, 81, 1) Background Color #82a851 100 % Text Color % …" at bounding box center [41, 145] width 83 height 78
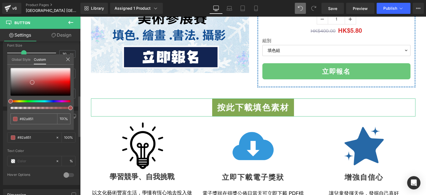
type input "#a85151"
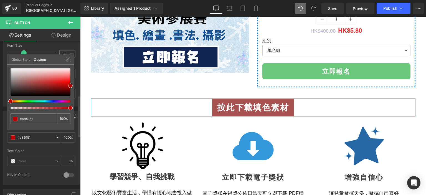
type input "#b04949"
drag, startPoint x: 113, startPoint y: 98, endPoint x: 82, endPoint y: 83, distance: 33.5
type input "#bc0000"
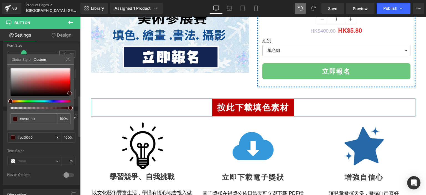
type input "#330000"
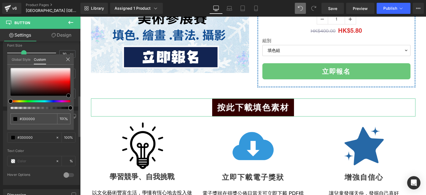
type input "#000000"
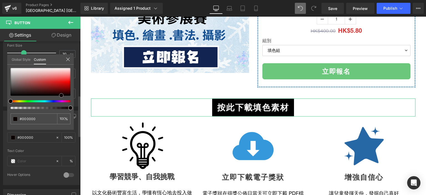
type input "#0a0000"
type input "#050000"
drag, startPoint x: 70, startPoint y: 84, endPoint x: 63, endPoint y: 94, distance: 12.5
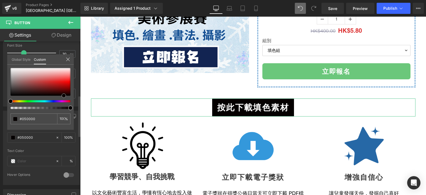
click at [63, 94] on span at bounding box center [64, 95] width 4 height 4
click at [42, 101] on div at bounding box center [38, 101] width 60 height 2
type input "#000305"
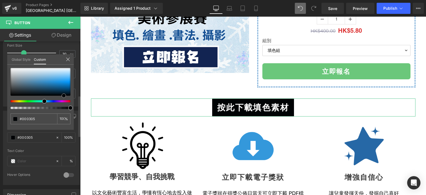
click at [63, 87] on div at bounding box center [41, 82] width 60 height 28
type input "#005b99"
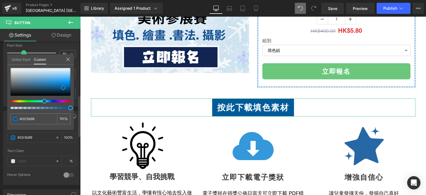
click at [56, 81] on div at bounding box center [41, 82] width 60 height 28
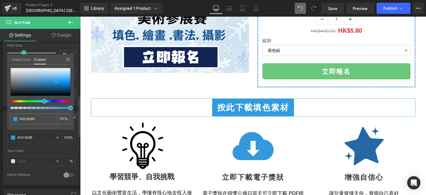
type input "#309be2"
type input "#2f9be4"
type input "#87caf6"
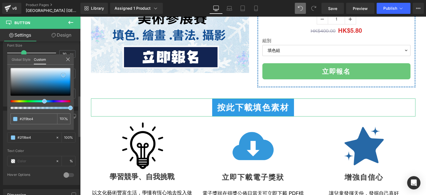
type input "#87caf6"
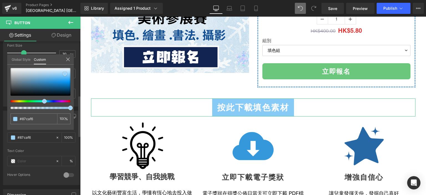
type input "#9dd5fa"
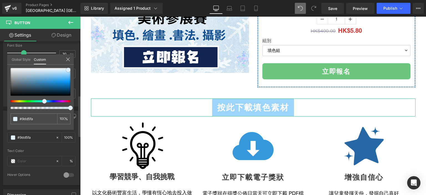
type input "#e1f2fe"
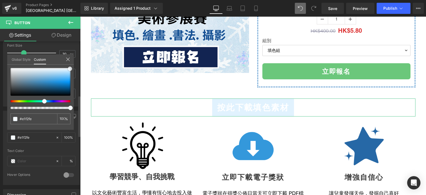
type input "#f5fafe"
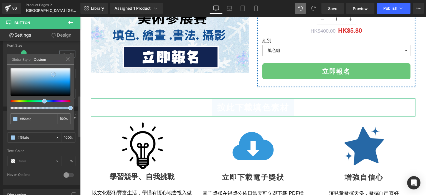
type input "#a7cceb"
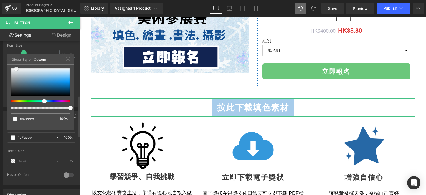
type input "#e4e8eb"
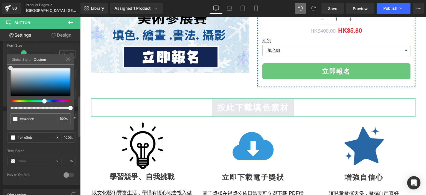
type input "#ffffff"
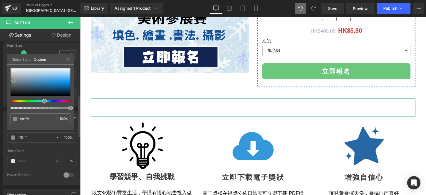
type input "#cdcfcf"
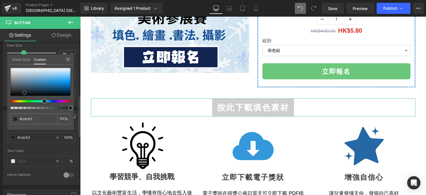
type input "#172525"
type input "#051313"
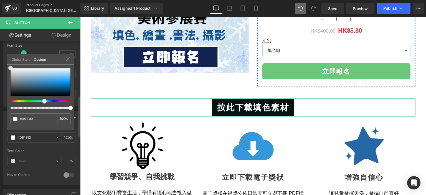
type input "#ffffff"
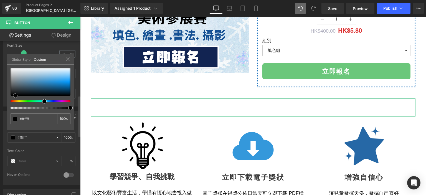
type input "#000000"
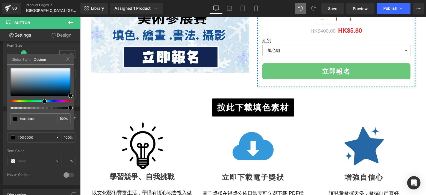
drag, startPoint x: 135, startPoint y: 97, endPoint x: 96, endPoint y: 102, distance: 39.7
click at [60, 83] on div at bounding box center [41, 82] width 60 height 28
type input "#13d6d6"
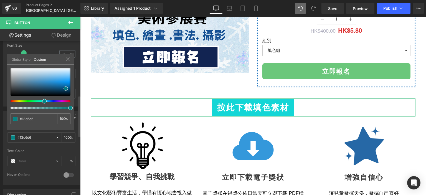
type input "#11d4d4"
type input "#000909"
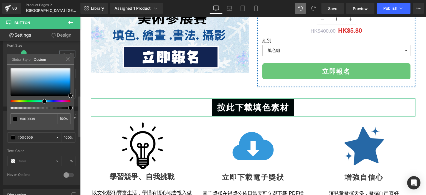
drag, startPoint x: 59, startPoint y: 82, endPoint x: 70, endPoint y: 98, distance: 19.5
click at [70, 98] on div at bounding box center [41, 88] width 60 height 41
type input "#000000"
click at [53, 101] on div at bounding box center [38, 101] width 60 height 2
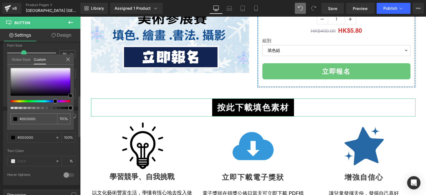
click at [62, 88] on div at bounding box center [41, 82] width 60 height 28
type input "#430984"
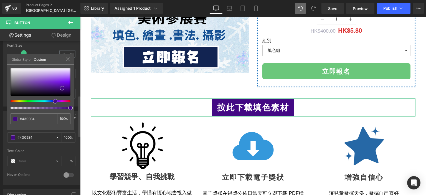
click at [50, 99] on div at bounding box center [41, 88] width 60 height 41
click at [50, 101] on div at bounding box center [38, 101] width 60 height 2
type input "#190985"
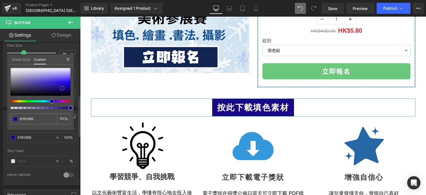
type input "#180786"
type input "#15009d"
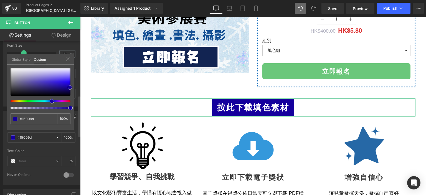
type input "#15009e"
type input "#1500a3"
type input "#4328f0"
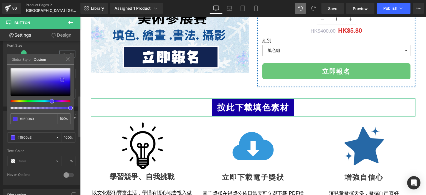
type input "#4328f0"
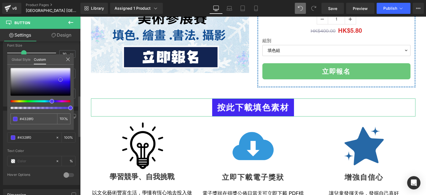
type input "#563eee"
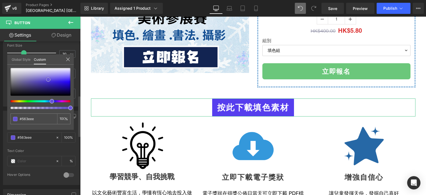
type input "#6654d8"
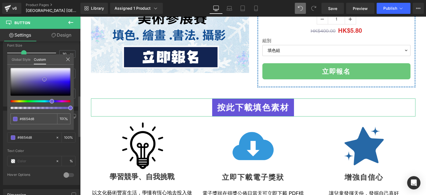
type input "#6f60d1"
type input "#6f5fd7"
type input "#806ef6"
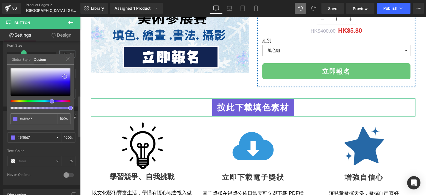
type input "#806ef6"
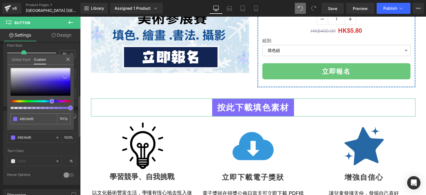
type input "#7f6cf8"
type input "#6a54fc"
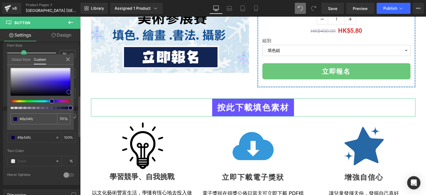
type input "#1b01bf"
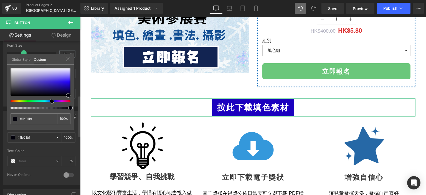
type input "#02000f"
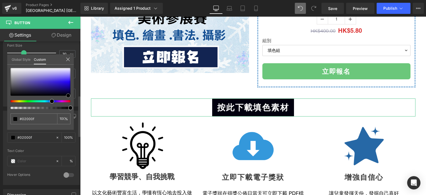
type input "#000000"
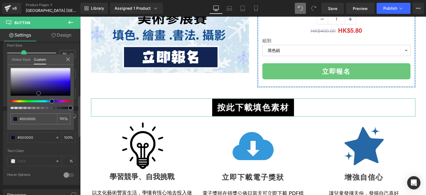
type input "#0a091a"
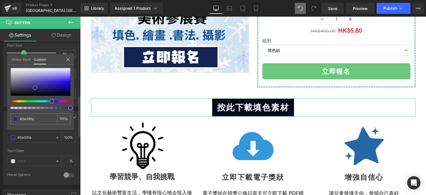
type input "#2b2965"
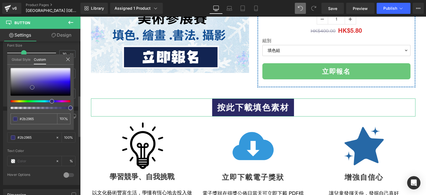
type input "#33316c"
type input "#343266"
type input "#39386a"
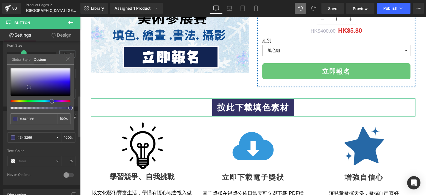
type input "#39386a"
type input "#4e4ce0"
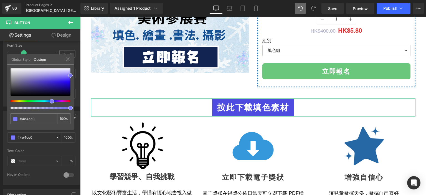
type input "#7c7aff"
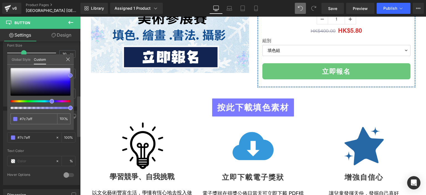
type input "#4542ff"
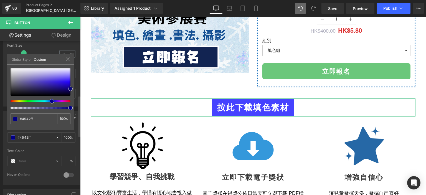
type input "#020084"
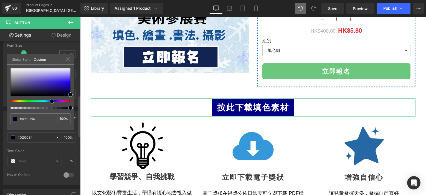
type input "#000019"
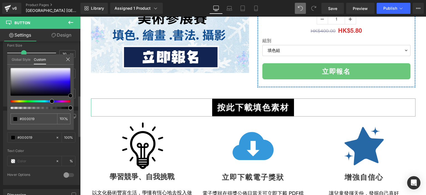
type input "#000000"
type input "#0000bc"
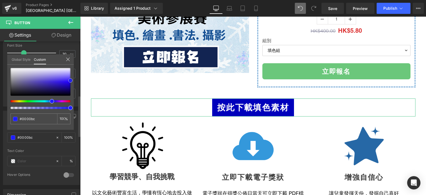
type input "#1e1eff"
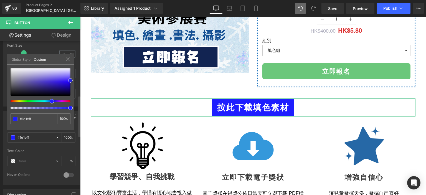
type input "#1919ff"
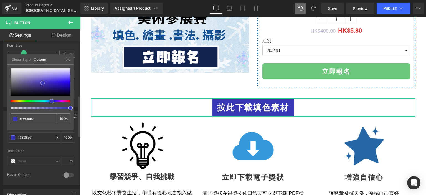
drag, startPoint x: 62, startPoint y: 86, endPoint x: 43, endPoint y: 81, distance: 20.1
click at [43, 81] on span at bounding box center [42, 83] width 4 height 4
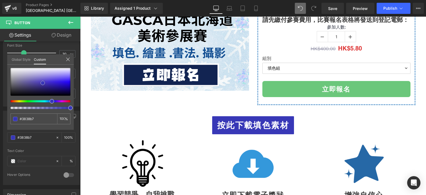
scroll to position [148, 0]
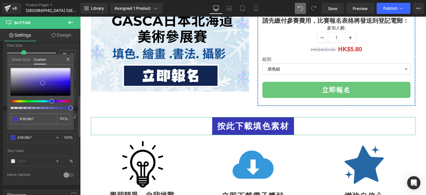
click at [54, 67] on div "#3838b7 100 %" at bounding box center [40, 68] width 67 height 7
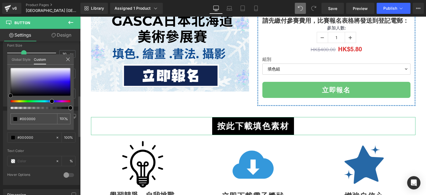
drag, startPoint x: 43, startPoint y: 83, endPoint x: 0, endPoint y: 119, distance: 56.0
click at [0, 119] on div "Button Color rgba(0, 0, 0, 1) Background Color #000000 100 % Text Color % 0 Hov…" at bounding box center [41, 145] width 83 height 78
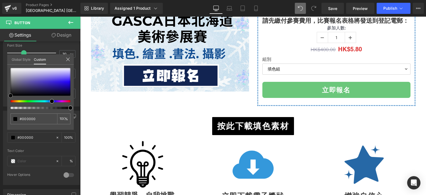
scroll to position [188, 0]
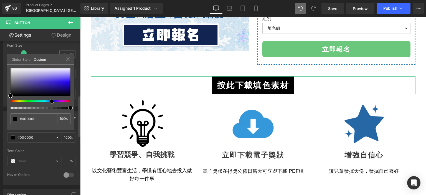
click at [25, 59] on link "Global Style" at bounding box center [21, 58] width 19 height 9
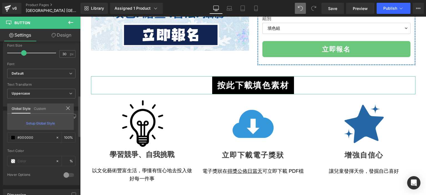
click at [40, 107] on link "Custom" at bounding box center [40, 107] width 12 height 9
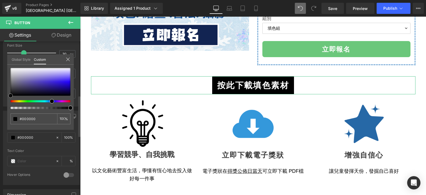
click at [50, 75] on div at bounding box center [41, 82] width 60 height 28
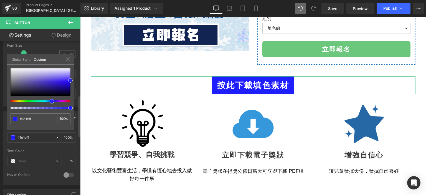
drag, startPoint x: 49, startPoint y: 75, endPoint x: 76, endPoint y: 80, distance: 27.8
click at [76, 106] on div "Button Color rgba(30, 30, 255, 1) Background Color #1e1eff 100 % Text Color % 0…" at bounding box center [41, 145] width 83 height 78
click at [50, 76] on div at bounding box center [41, 82] width 60 height 28
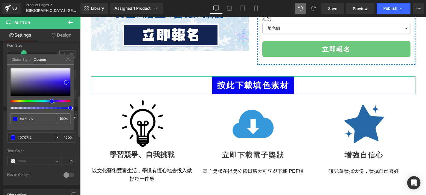
drag, startPoint x: 50, startPoint y: 76, endPoint x: 65, endPoint y: 82, distance: 16.7
click at [65, 82] on span at bounding box center [66, 82] width 4 height 4
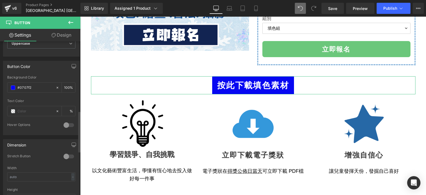
scroll to position [249, 0]
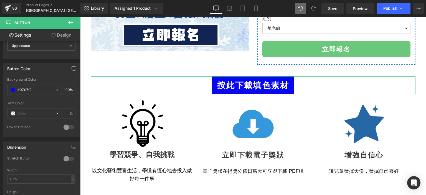
click at [59, 35] on link "Design" at bounding box center [61, 35] width 40 height 12
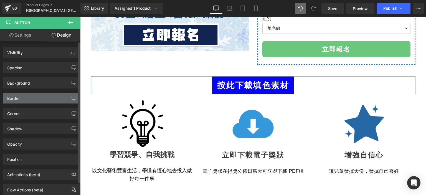
click at [33, 99] on div "Border" at bounding box center [41, 98] width 76 height 11
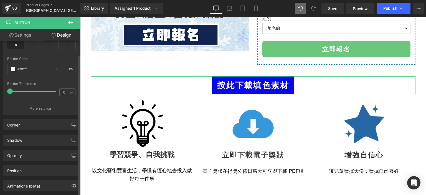
scroll to position [99, 0]
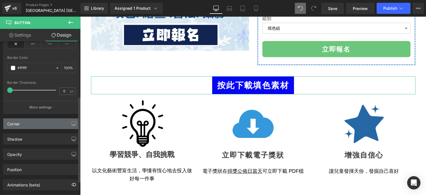
click at [37, 122] on div "Corner" at bounding box center [41, 123] width 76 height 11
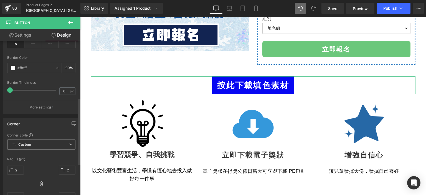
scroll to position [135, 0]
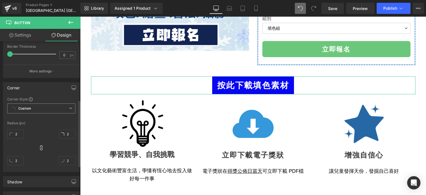
click at [45, 106] on span "Custom Setup Global Style" at bounding box center [41, 108] width 68 height 10
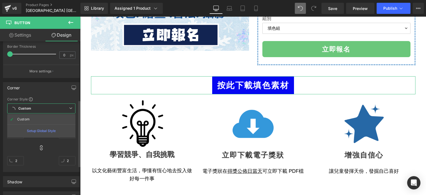
click at [45, 106] on span "Custom Setup Global Style" at bounding box center [41, 108] width 68 height 10
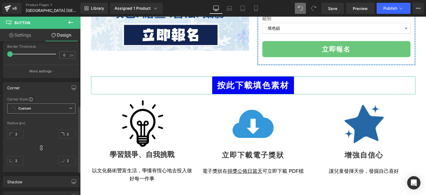
scroll to position [149, 0]
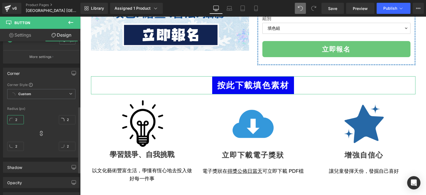
click at [16, 117] on input "2" at bounding box center [15, 119] width 17 height 9
click at [16, 120] on input "124" at bounding box center [15, 119] width 17 height 9
click at [0, 128] on div "Corner Corner Style Custom Custom Setup Global Style Custom Setup Global Style …" at bounding box center [41, 110] width 83 height 94
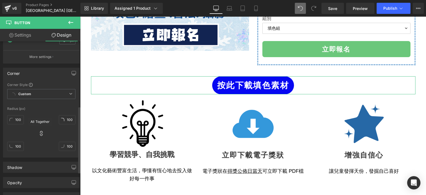
click at [40, 133] on icon at bounding box center [41, 133] width 2 height 5
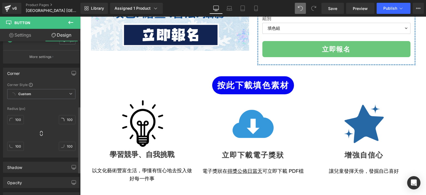
click at [68, 20] on icon at bounding box center [70, 22] width 7 height 7
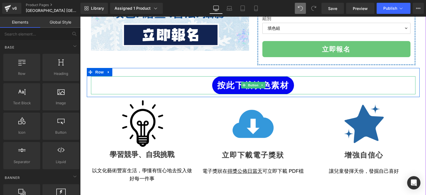
click at [228, 81] on span "按此下載填色素材" at bounding box center [253, 85] width 72 height 12
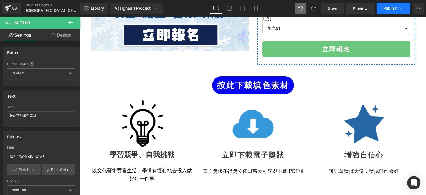
click at [378, 7] on button "Publish" at bounding box center [393, 8] width 34 height 11
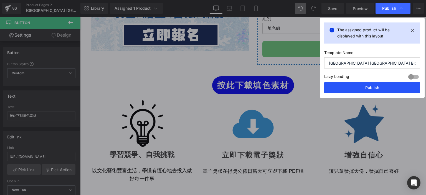
click at [342, 90] on button "Publish" at bounding box center [372, 87] width 96 height 11
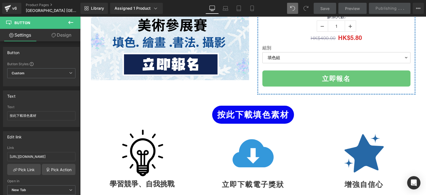
scroll to position [159, 0]
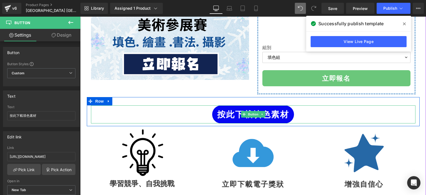
click at [235, 111] on span "按此下載填色素材" at bounding box center [253, 114] width 72 height 12
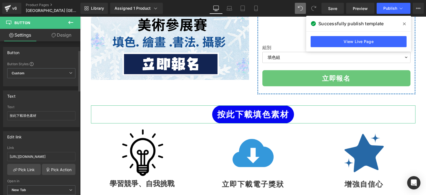
scroll to position [42, 0]
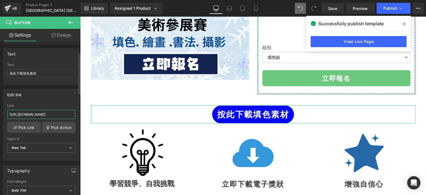
click at [49, 112] on input "[URL][DOMAIN_NAME]" at bounding box center [41, 114] width 68 height 9
paste input "[URL][DOMAIN_NAME]"
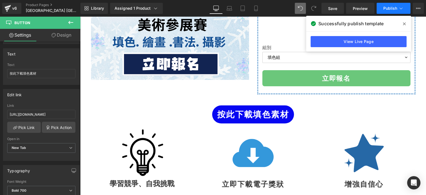
click at [393, 8] on span "Publish" at bounding box center [390, 8] width 14 height 4
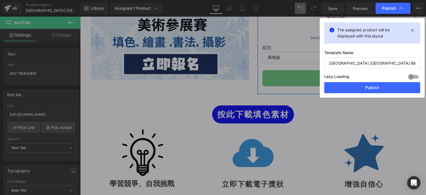
scroll to position [0, 0]
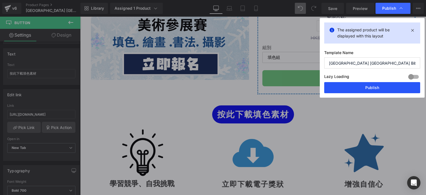
click at [346, 87] on button "Publish" at bounding box center [372, 87] width 96 height 11
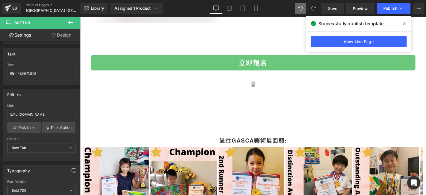
scroll to position [1129, 0]
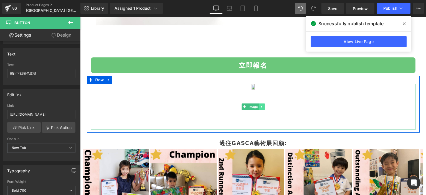
click at [261, 106] on icon at bounding box center [261, 107] width 1 height 2
click at [263, 106] on icon at bounding box center [264, 106] width 3 height 3
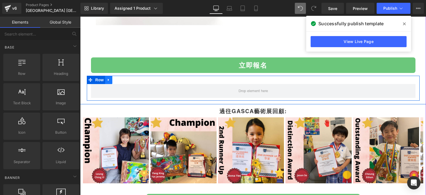
click at [107, 78] on icon at bounding box center [109, 80] width 4 height 4
click at [121, 78] on icon at bounding box center [123, 80] width 4 height 4
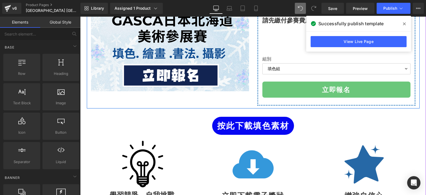
scroll to position [148, 0]
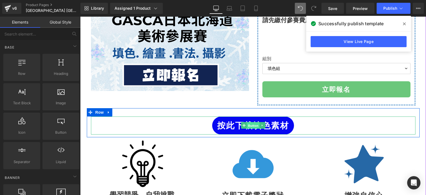
click at [251, 124] on span "Button" at bounding box center [253, 125] width 13 height 7
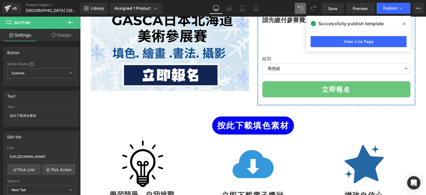
click at [71, 24] on icon at bounding box center [70, 22] width 7 height 7
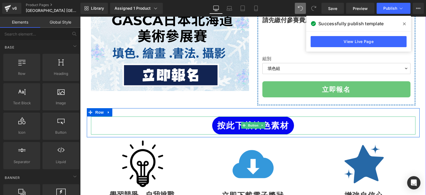
click at [226, 123] on span "按此下載填色素材" at bounding box center [253, 125] width 72 height 12
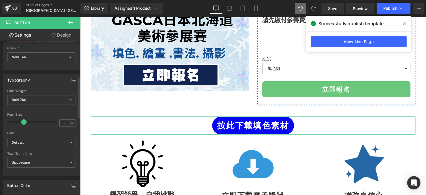
scroll to position [207, 0]
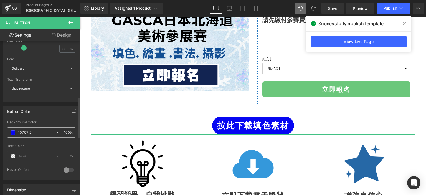
click at [21, 131] on input "#0707f2" at bounding box center [34, 132] width 35 height 6
click at [12, 130] on span at bounding box center [13, 132] width 4 height 4
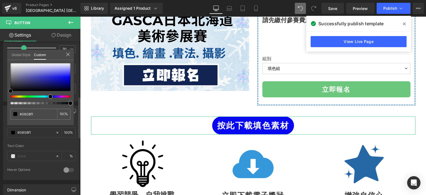
drag, startPoint x: 66, startPoint y: 78, endPoint x: 0, endPoint y: 103, distance: 70.1
click at [0, 103] on div "Button Color rgba(8, 8, 241, 1) Background Color #0808f1 100 % Text Color % 0 H…" at bounding box center [41, 140] width 83 height 78
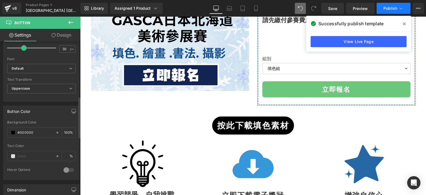
drag, startPoint x: 383, startPoint y: 15, endPoint x: 386, endPoint y: 10, distance: 6.2
click at [386, 10] on div "Library Assigned 1 Product Product Preview 日本北海道美術參展賽 Manage assigned products …" at bounding box center [252, 8] width 345 height 17
click at [386, 10] on span "Publish" at bounding box center [390, 8] width 14 height 4
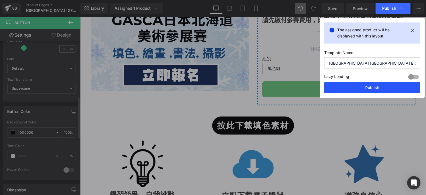
click at [361, 84] on button "Publish" at bounding box center [372, 87] width 96 height 11
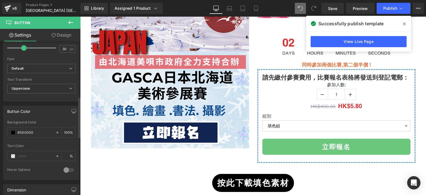
scroll to position [86, 0]
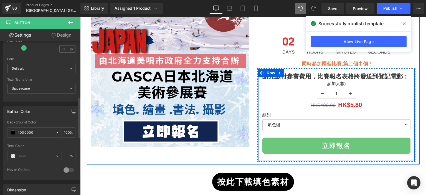
scroll to position [92, 0]
click at [278, 73] on icon at bounding box center [280, 73] width 4 height 4
click at [267, 156] on div "請先繳付參賽費用，比賽報名表格將發送到登記電郵： Heading 參加人數: 1 (P) Quantity HK$400.00 HK$5.80 (P) Pri…" at bounding box center [336, 115] width 156 height 86
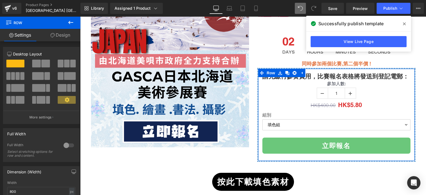
click at [61, 41] on link "Design" at bounding box center [60, 35] width 40 height 12
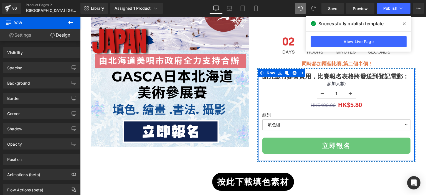
click at [70, 24] on icon at bounding box center [70, 22] width 7 height 7
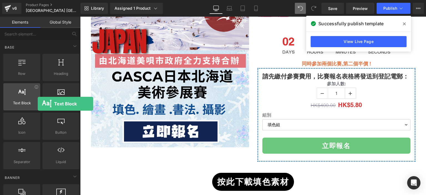
drag, startPoint x: 29, startPoint y: 102, endPoint x: 25, endPoint y: 98, distance: 5.9
click at [25, 98] on div "Text Block texts, paragraphs, contents, blocks" at bounding box center [21, 96] width 37 height 27
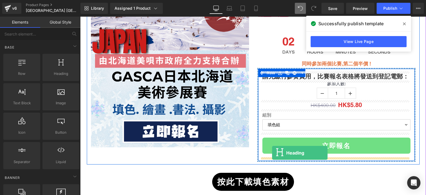
drag, startPoint x: 141, startPoint y: 88, endPoint x: 272, endPoint y: 153, distance: 145.7
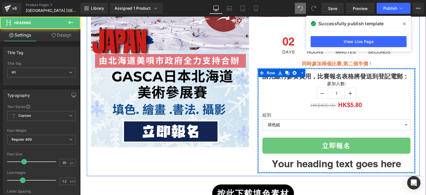
scroll to position [136, 0]
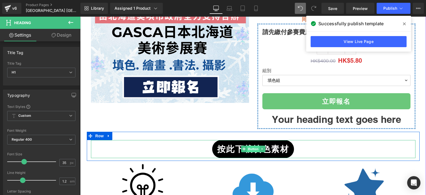
click at [253, 147] on span "Button" at bounding box center [253, 148] width 13 height 7
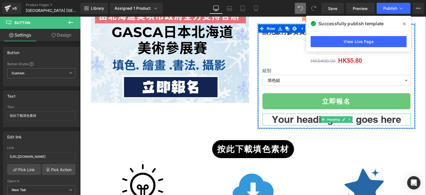
click at [297, 117] on h1 "Your heading text goes here" at bounding box center [336, 120] width 148 height 12
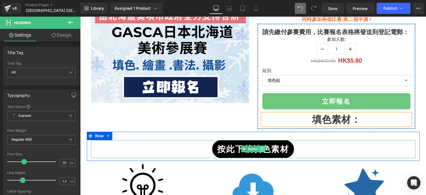
click at [260, 147] on icon at bounding box center [261, 148] width 3 height 3
click at [282, 145] on span "按此下載填色素材" at bounding box center [253, 149] width 72 height 12
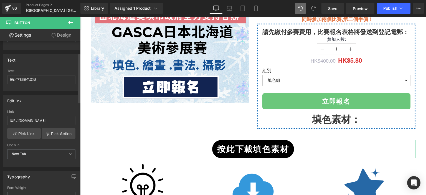
scroll to position [35, 0]
click at [38, 76] on input "按此下載填色素材" at bounding box center [41, 80] width 68 height 9
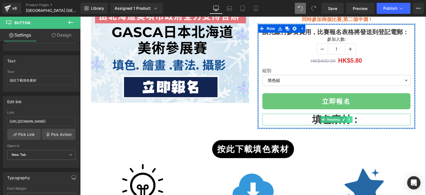
click at [348, 118] on icon at bounding box center [349, 119] width 3 height 3
click at [366, 117] on h1 "填色素材：" at bounding box center [336, 120] width 148 height 12
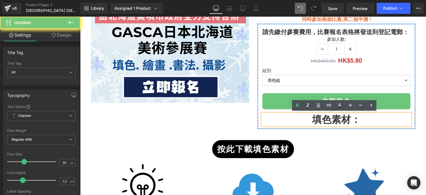
click at [373, 118] on h1 "填色素材：" at bounding box center [336, 120] width 148 height 12
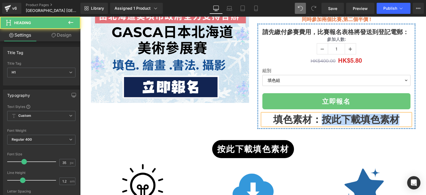
drag, startPoint x: 321, startPoint y: 118, endPoint x: 394, endPoint y: 118, distance: 73.2
click at [394, 118] on h1 "填色素材：按此下載填色素材" at bounding box center [336, 120] width 148 height 12
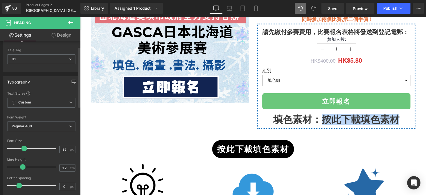
scroll to position [0, 0]
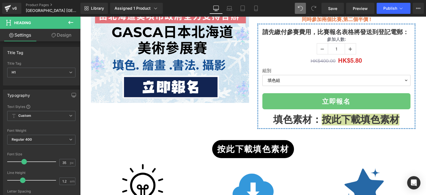
click at [73, 24] on icon at bounding box center [70, 22] width 7 height 7
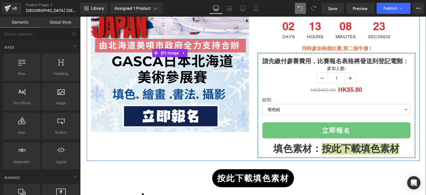
scroll to position [108, 0]
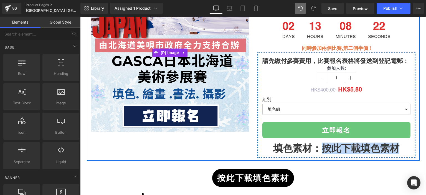
click at [181, 93] on img at bounding box center [170, 53] width 158 height 158
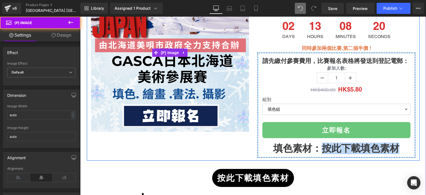
click at [176, 78] on img at bounding box center [170, 53] width 158 height 158
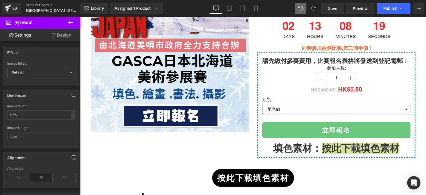
click at [70, 21] on icon at bounding box center [70, 22] width 7 height 7
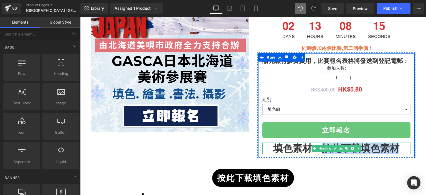
click at [394, 149] on h1 "填色素材：按此下載填色素材" at bounding box center [336, 148] width 148 height 12
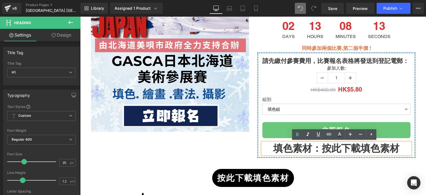
click at [402, 147] on h1 "填色素材：按此下載填色素材" at bounding box center [336, 148] width 148 height 12
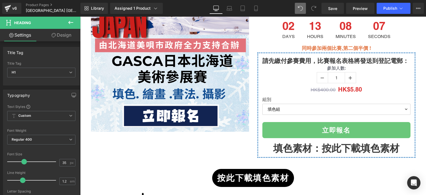
click at [68, 25] on icon at bounding box center [70, 22] width 7 height 7
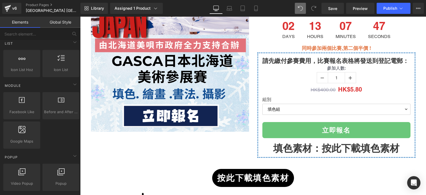
scroll to position [0, 0]
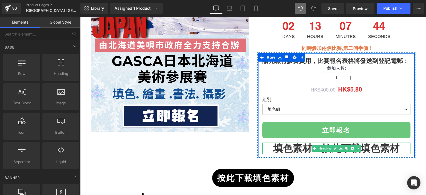
click at [385, 146] on h1 "填色素材：按此下載填色素材" at bounding box center [336, 148] width 148 height 12
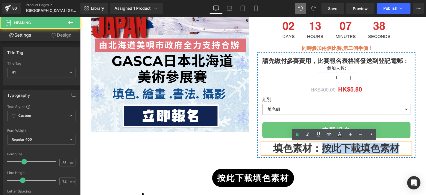
drag, startPoint x: 321, startPoint y: 147, endPoint x: 397, endPoint y: 146, distance: 76.2
click at [397, 146] on h1 "填色素材：按此下載填色素材" at bounding box center [336, 148] width 148 height 12
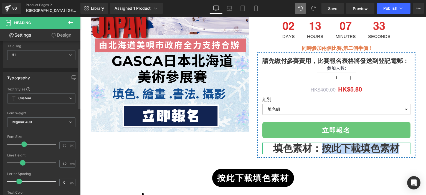
scroll to position [2, 0]
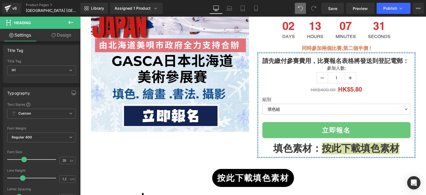
click at [69, 22] on icon at bounding box center [70, 22] width 5 height 3
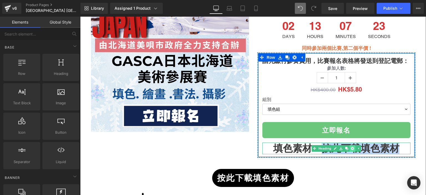
click at [352, 145] on link at bounding box center [352, 148] width 6 height 7
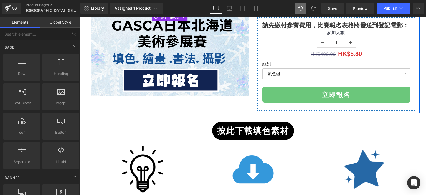
scroll to position [149, 0]
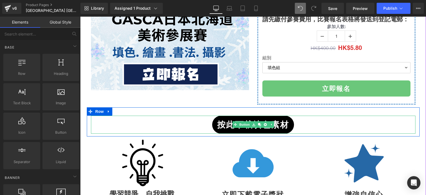
click at [278, 128] on span "按此下載填色素材" at bounding box center [253, 124] width 72 height 12
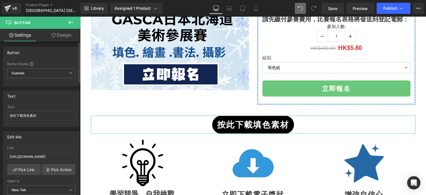
scroll to position [58, 0]
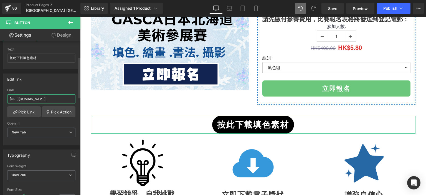
click at [58, 99] on input "[URL][DOMAIN_NAME]" at bounding box center [41, 98] width 68 height 9
click at [75, 79] on div "Edit link" at bounding box center [41, 79] width 76 height 11
click at [378, 12] on button "Publish" at bounding box center [393, 8] width 34 height 11
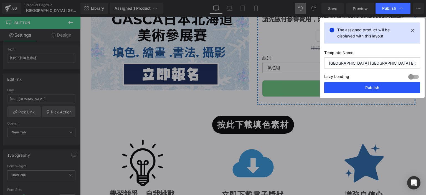
click at [351, 84] on button "Publish" at bounding box center [372, 87] width 96 height 11
